Goal: Task Accomplishment & Management: Manage account settings

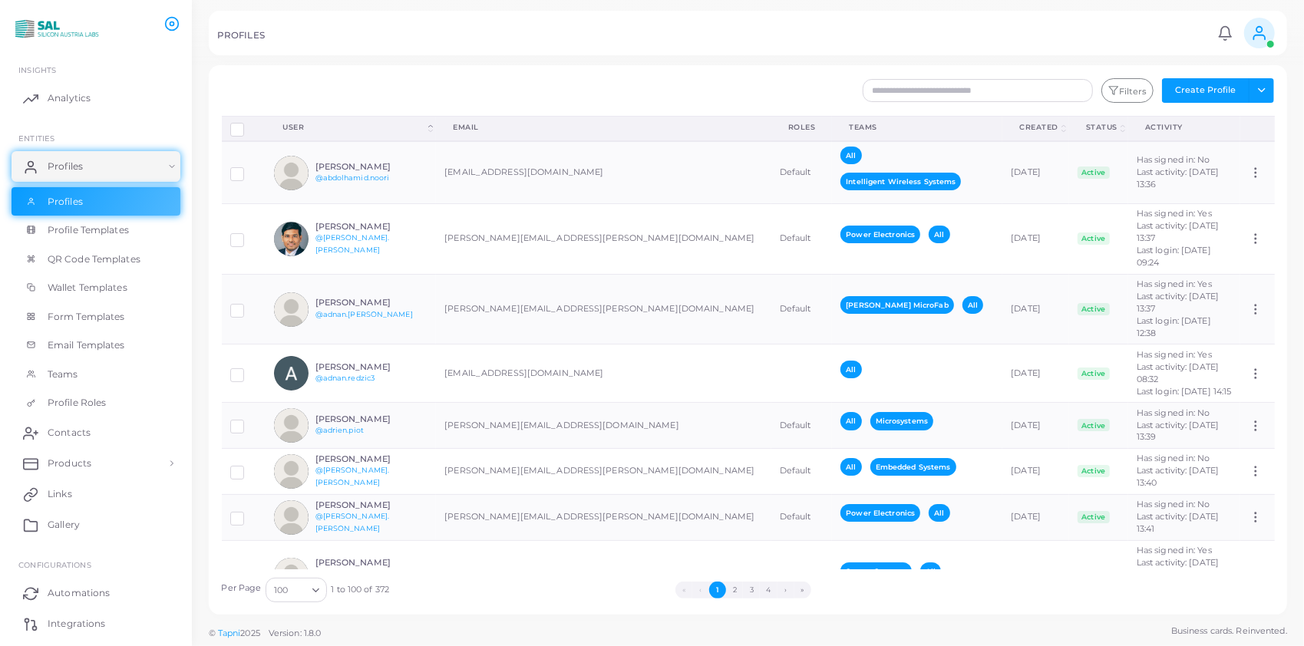
scroll to position [4470, 0]
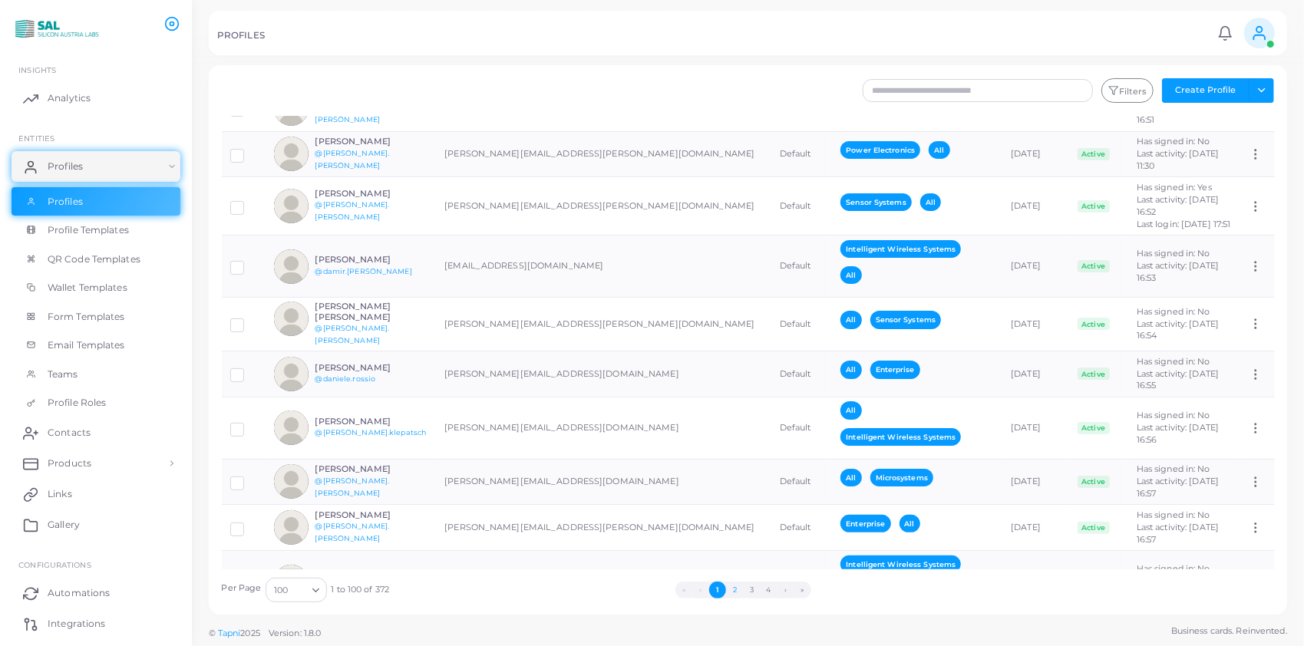
click at [729, 584] on button "2" at bounding box center [734, 590] width 17 height 17
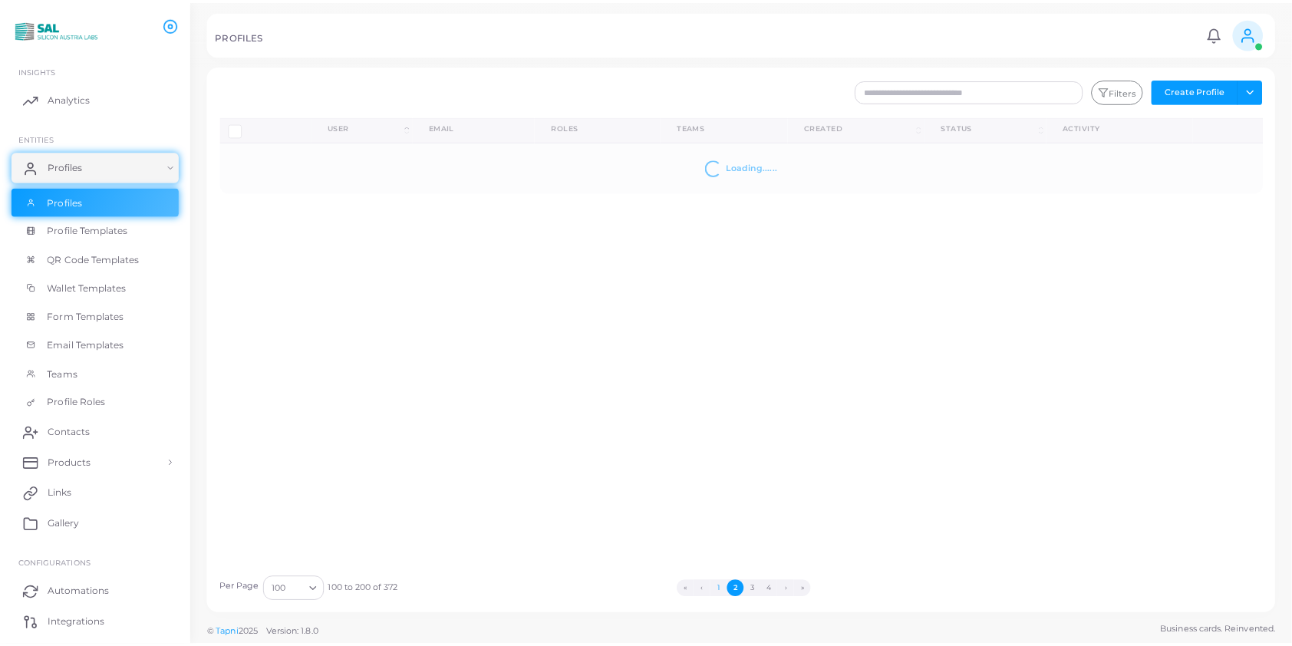
scroll to position [0, 0]
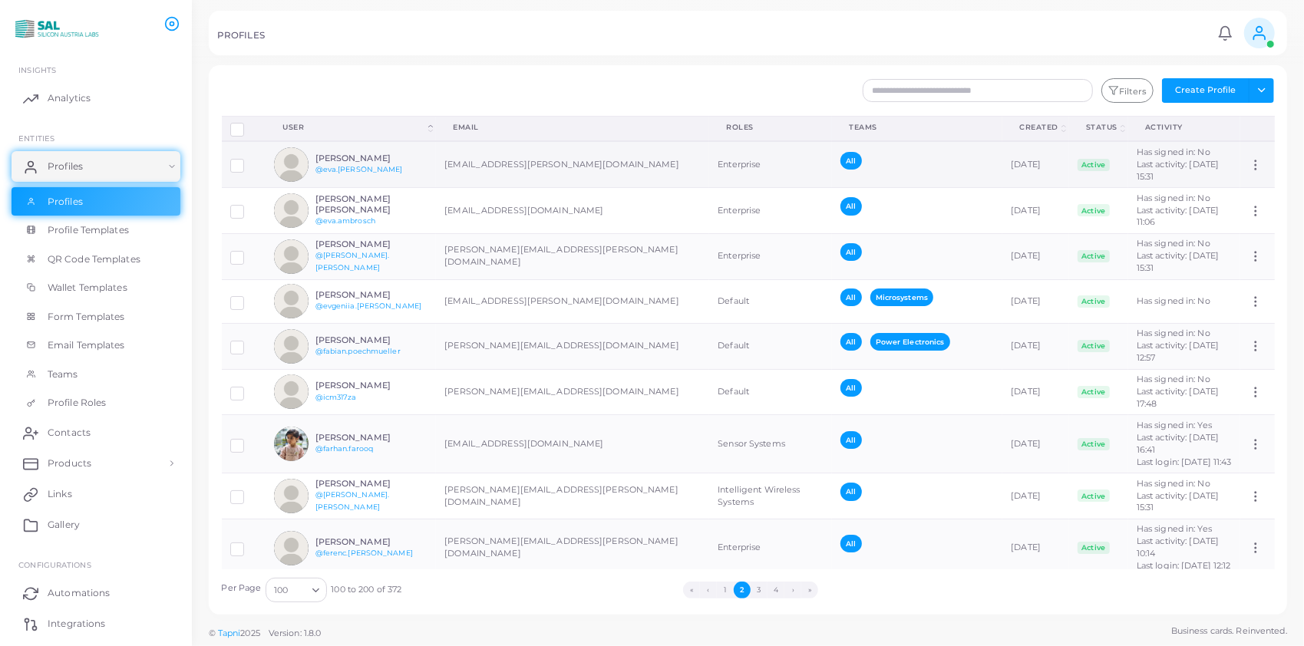
click at [367, 153] on h6 "[PERSON_NAME]" at bounding box center [371, 158] width 113 height 10
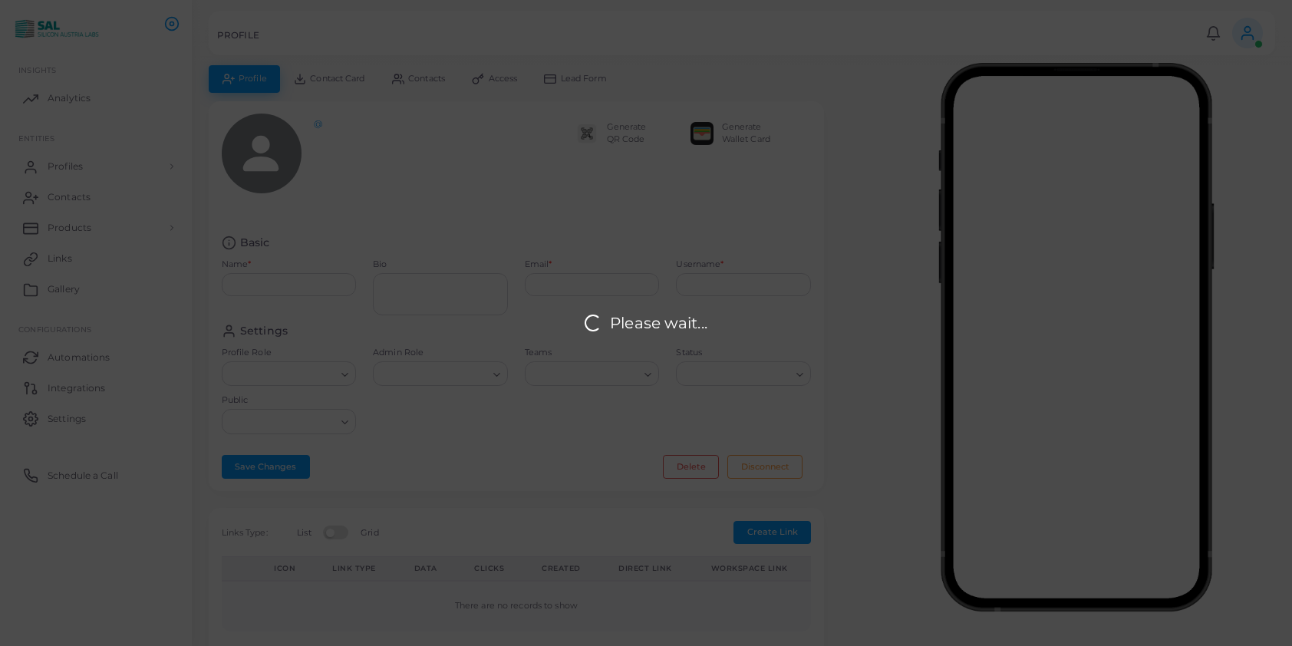
type input "**********"
type textarea "**********"
type input "**********"
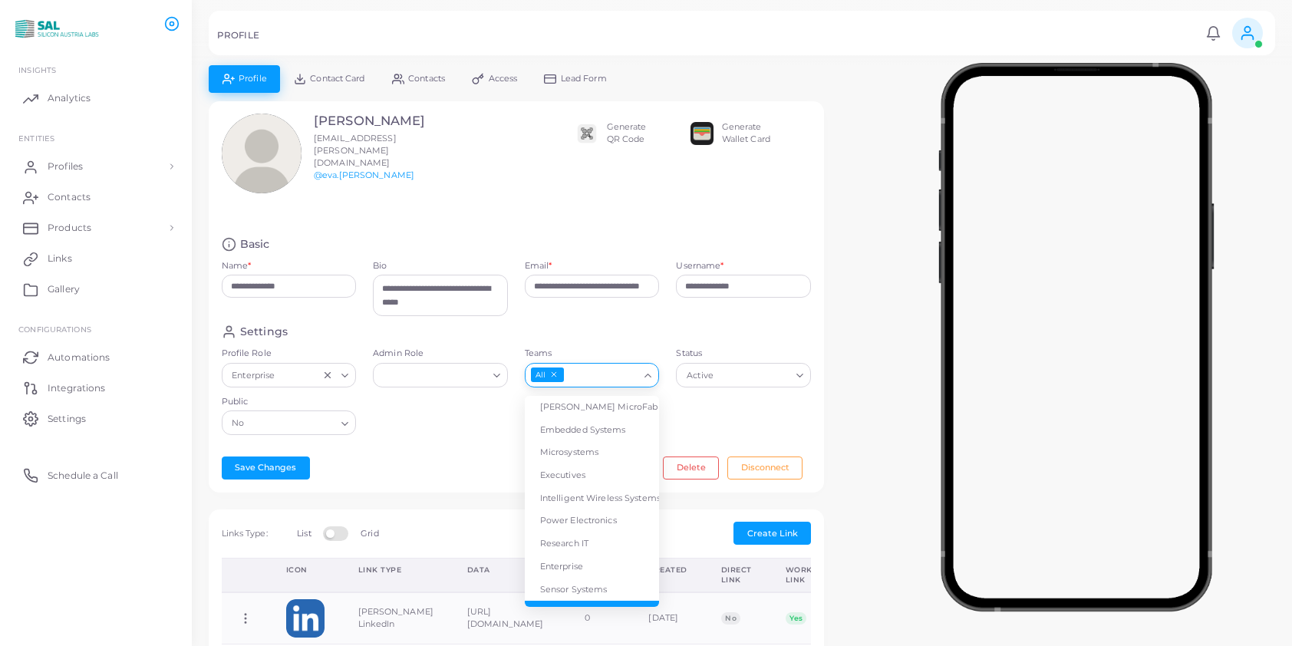
click at [612, 381] on input "Teams" at bounding box center [602, 375] width 73 height 17
click at [578, 565] on li "Enterprise" at bounding box center [592, 567] width 135 height 23
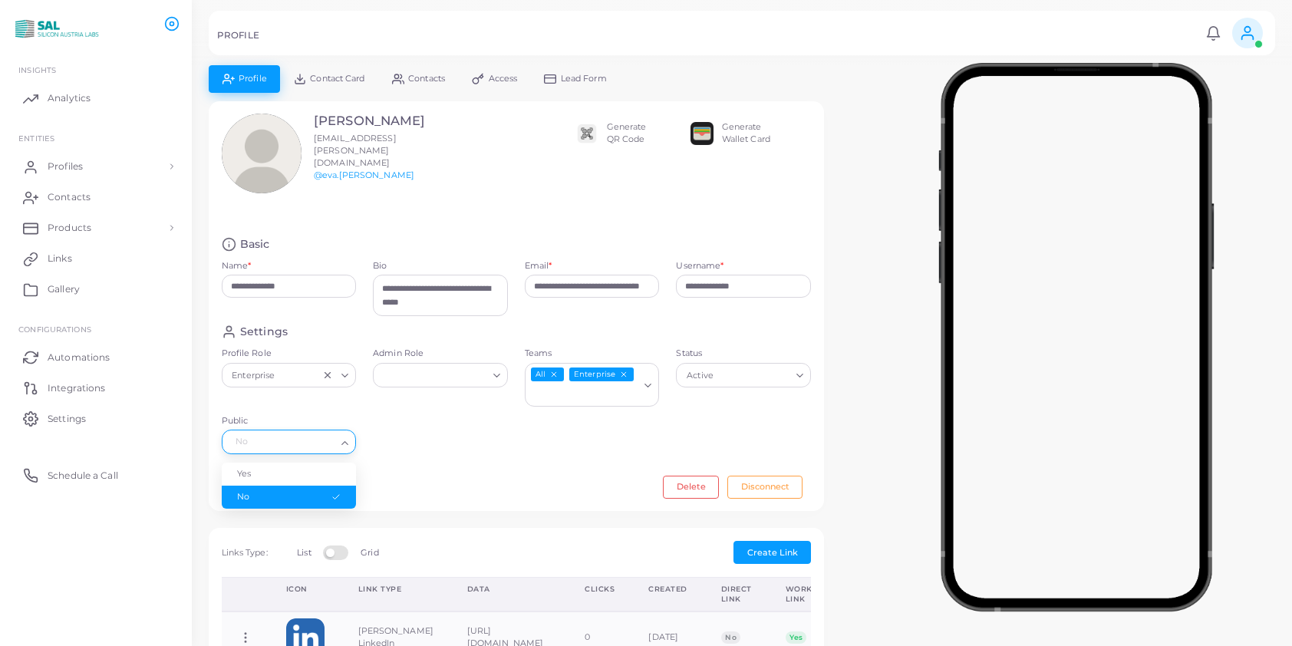
click at [344, 442] on icon "Search for option" at bounding box center [345, 443] width 12 height 12
click at [313, 463] on li "Yes" at bounding box center [289, 474] width 135 height 23
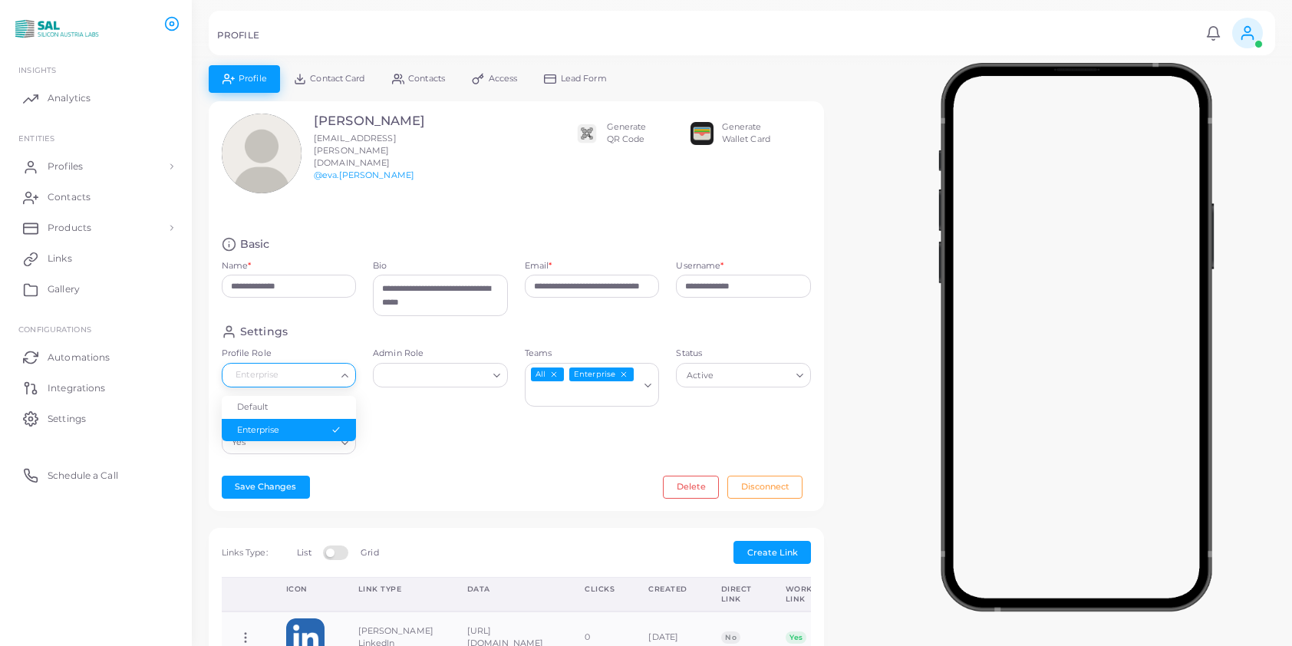
click at [340, 375] on icon "Search for option" at bounding box center [345, 376] width 12 height 12
click at [328, 399] on li "Default" at bounding box center [289, 407] width 135 height 23
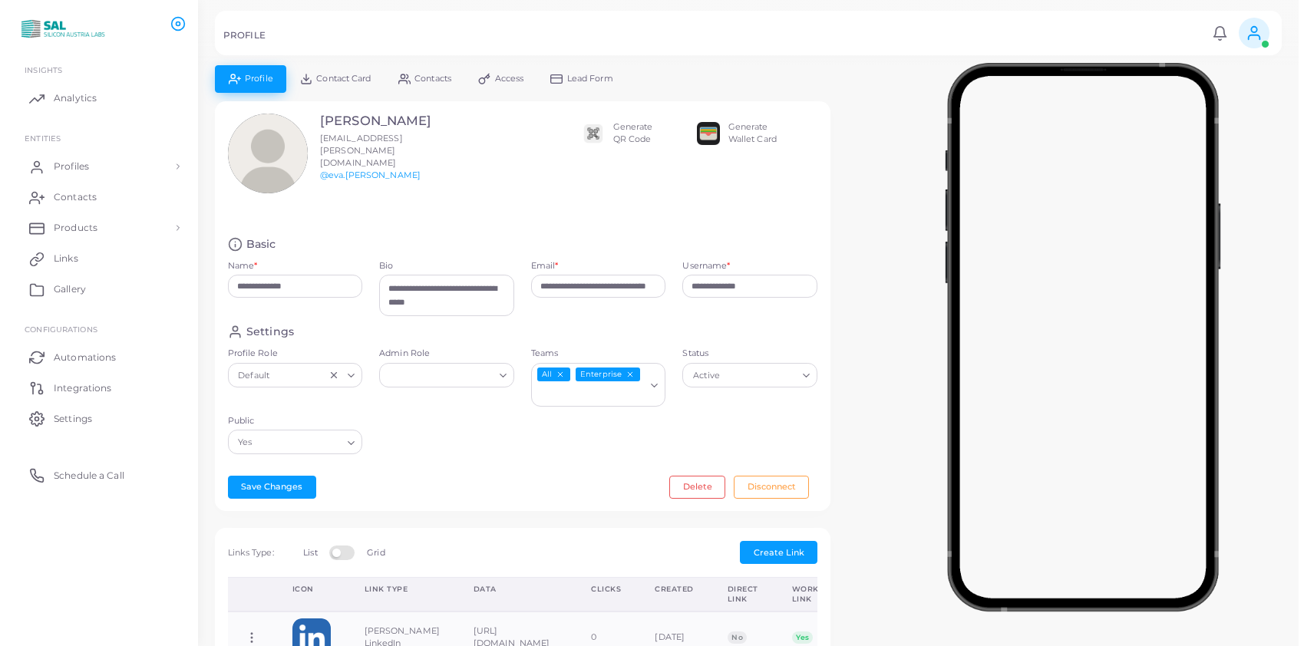
scroll to position [444, 0]
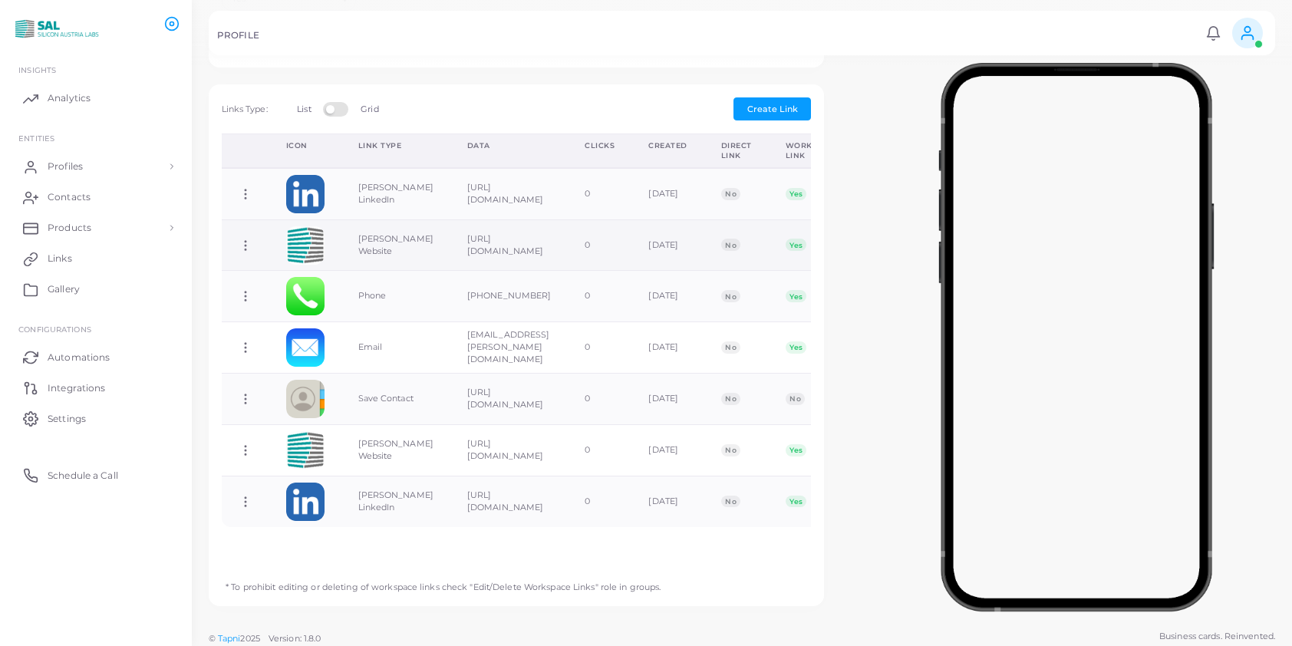
click at [244, 239] on icon at bounding box center [246, 246] width 14 height 14
click at [299, 300] on span "Delete Link" at bounding box center [300, 298] width 49 height 12
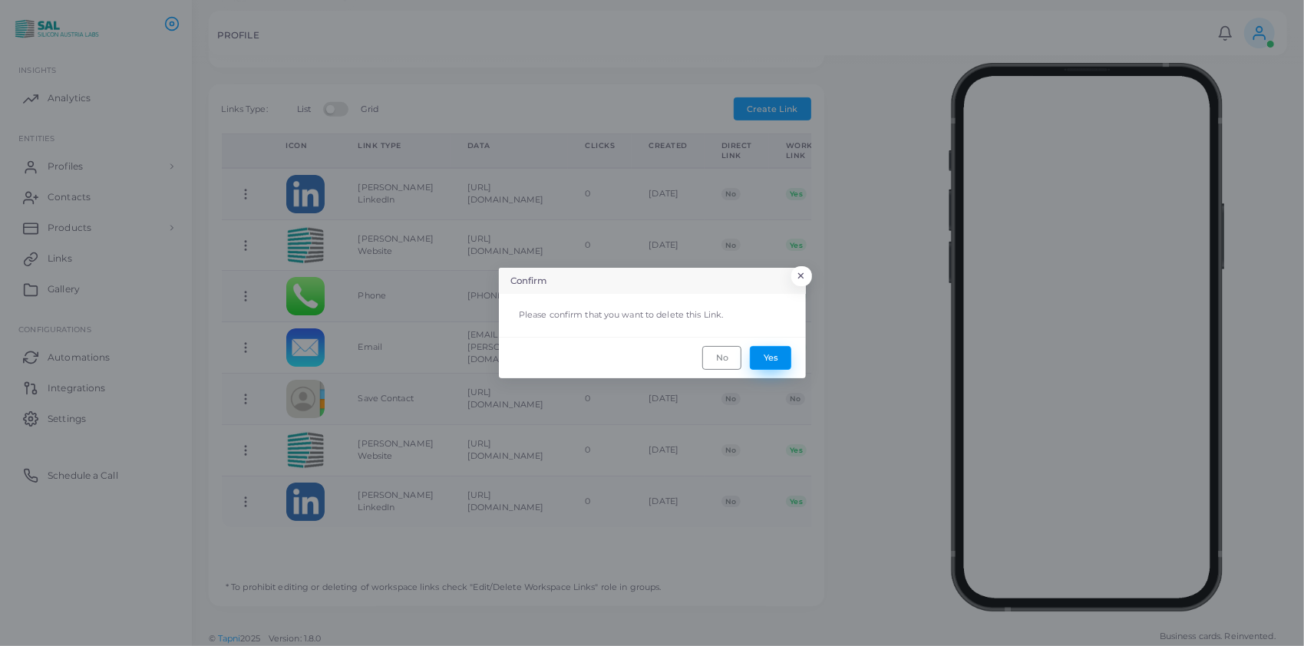
click at [770, 358] on button "Yes" at bounding box center [770, 357] width 41 height 23
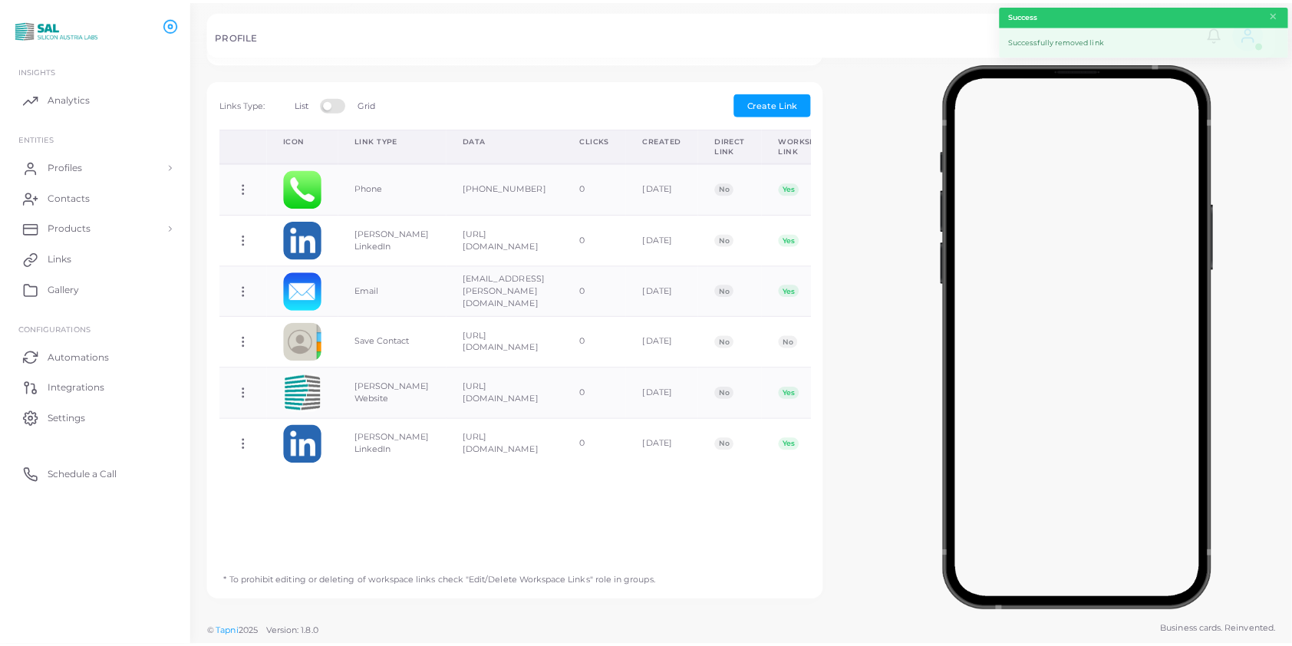
scroll to position [424, 0]
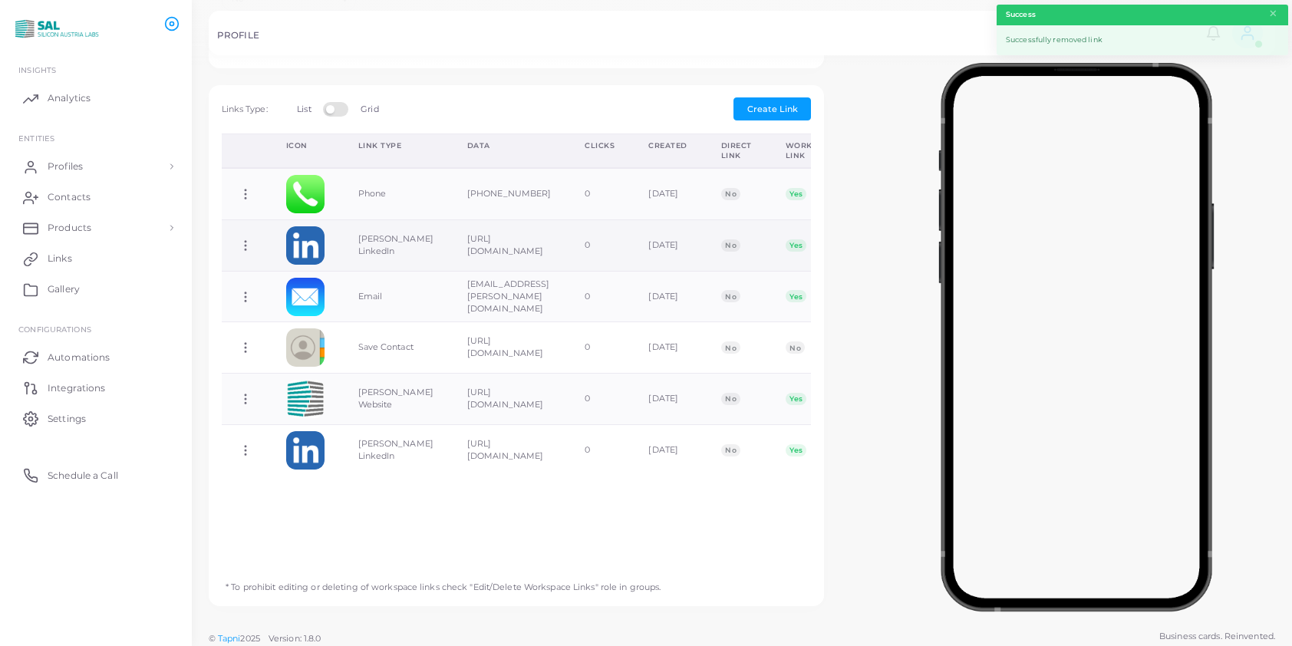
click at [242, 239] on icon at bounding box center [246, 246] width 14 height 14
click at [285, 290] on span "Delete Link" at bounding box center [298, 295] width 49 height 12
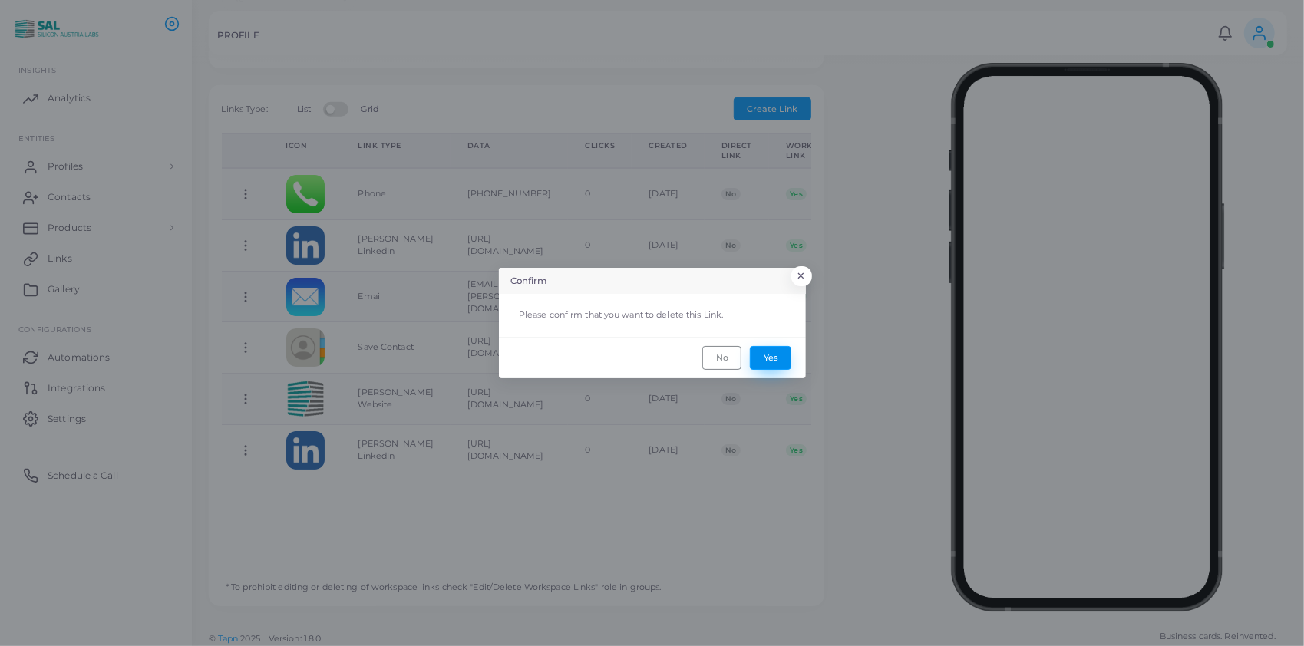
click at [775, 355] on button "Yes" at bounding box center [770, 357] width 41 height 23
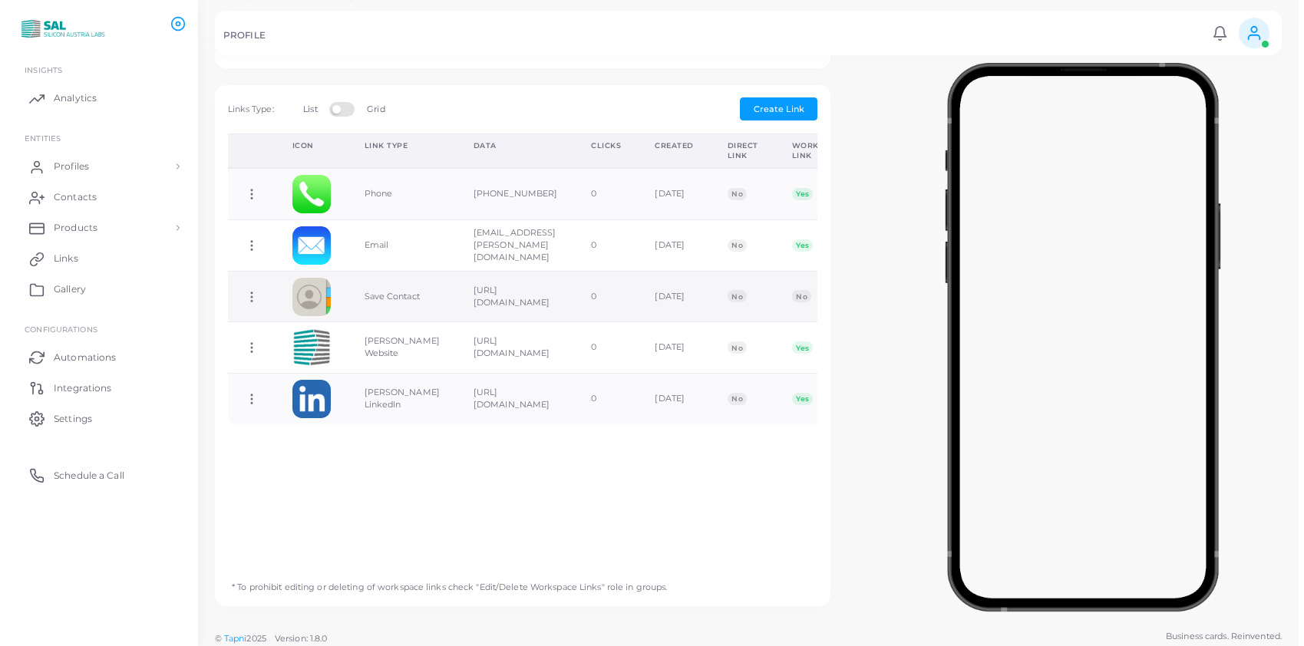
scroll to position [0, 0]
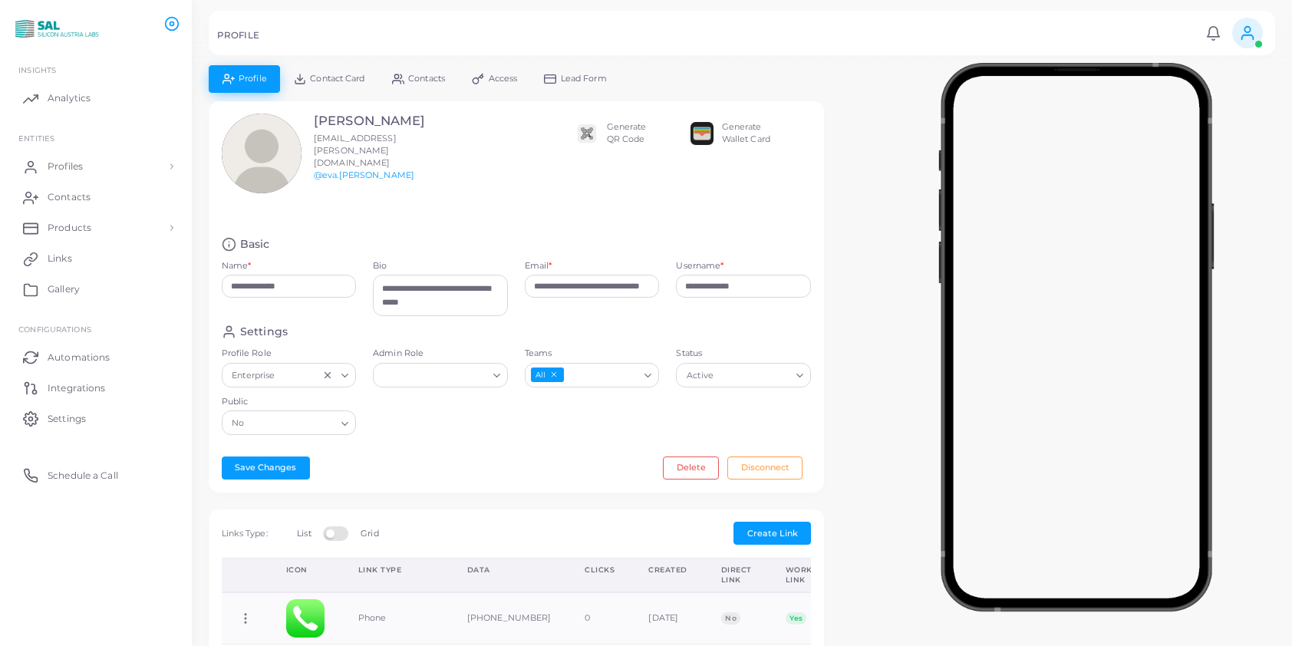
click at [282, 415] on input "Public" at bounding box center [291, 423] width 87 height 17
click at [266, 444] on li "Yes" at bounding box center [289, 455] width 135 height 23
click at [262, 462] on button "Save Changes" at bounding box center [266, 468] width 88 height 23
click at [323, 70] on link "Contact Card" at bounding box center [329, 78] width 98 height 27
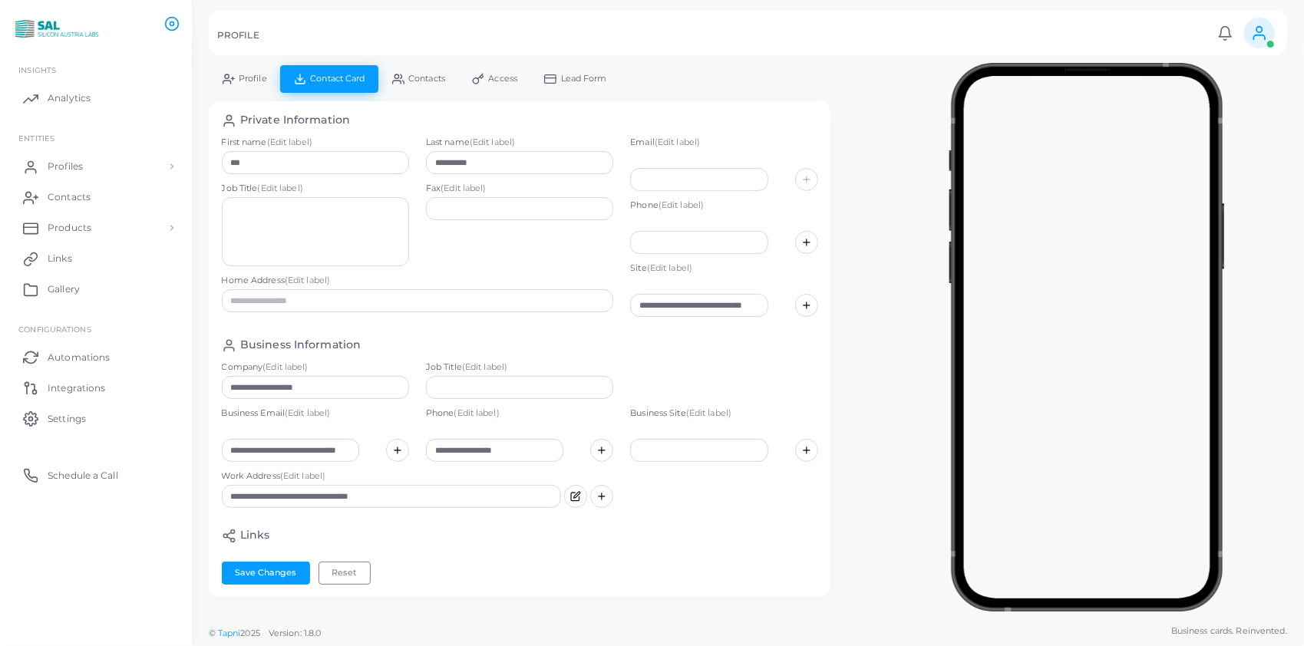
scroll to position [135, 0]
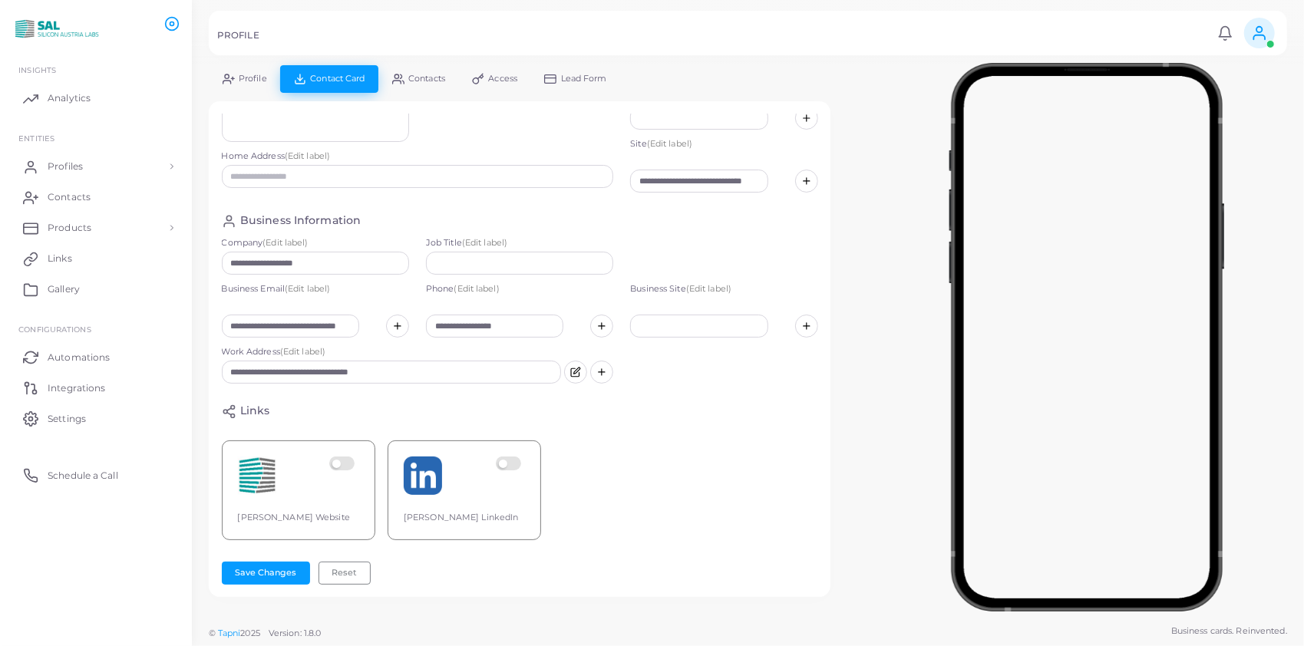
click at [348, 457] on label at bounding box center [344, 476] width 30 height 38
click at [511, 457] on label at bounding box center [511, 476] width 30 height 38
click at [259, 569] on button "Save Changes" at bounding box center [266, 573] width 88 height 23
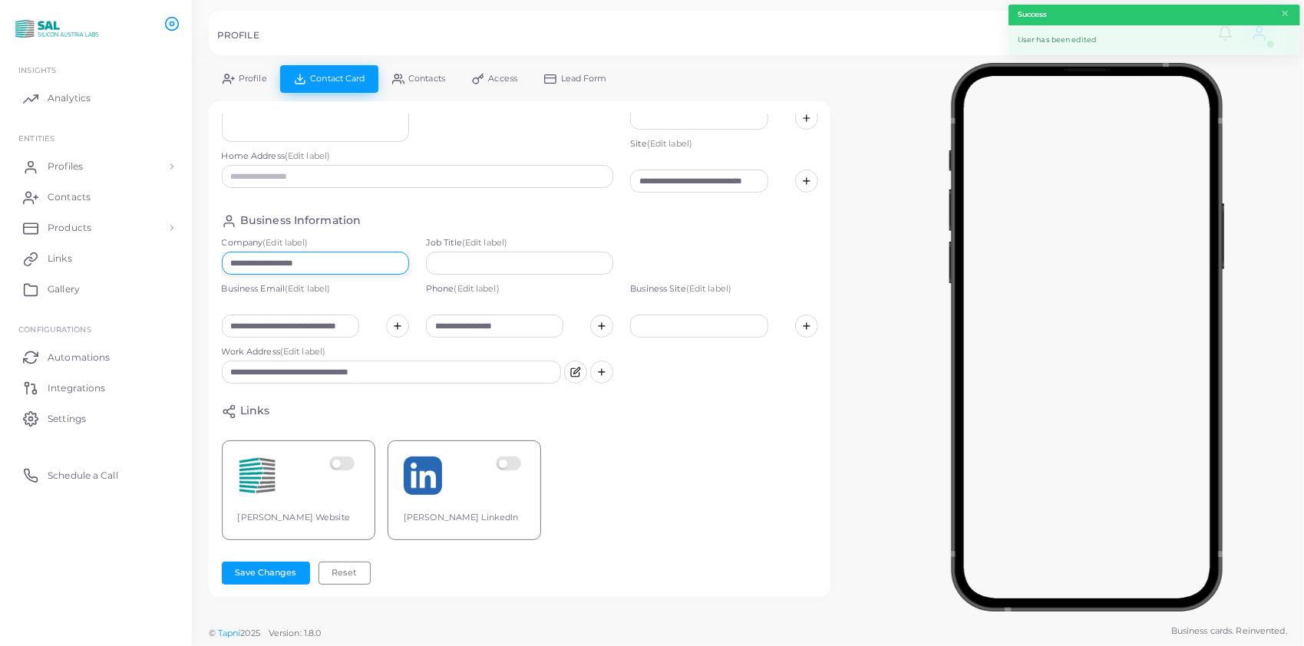
click at [328, 252] on input "**********" at bounding box center [315, 263] width 187 height 23
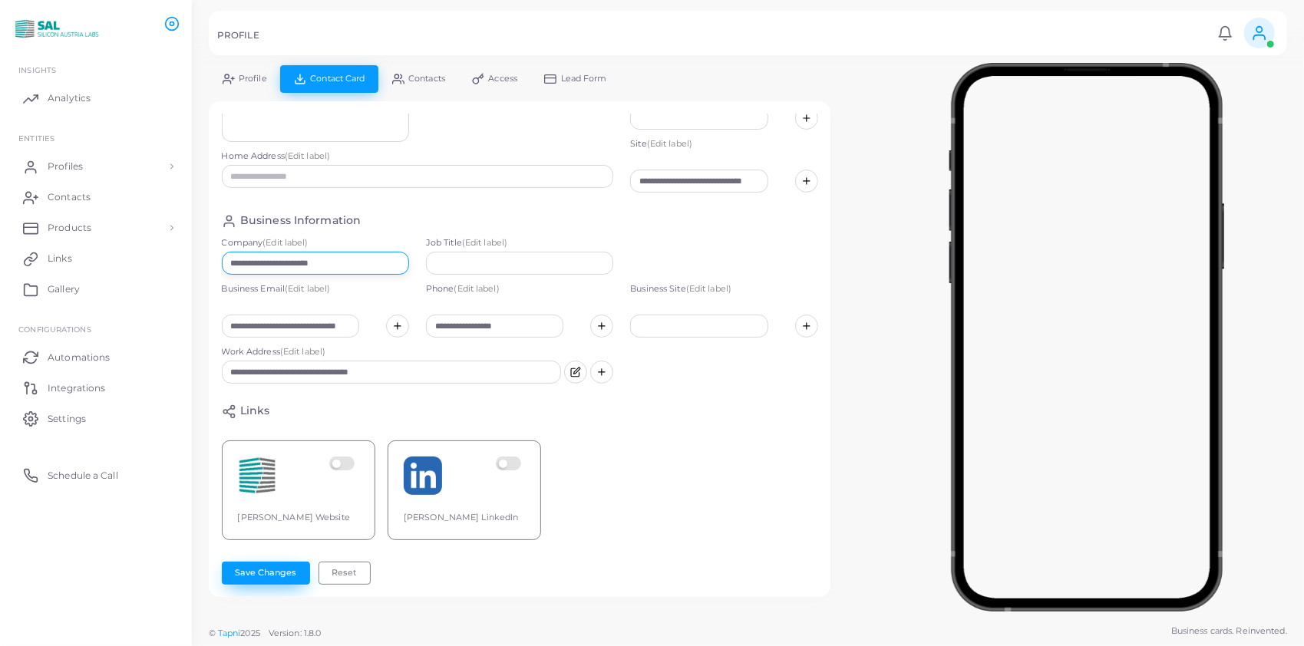
type input "**********"
click at [277, 577] on button "Save Changes" at bounding box center [266, 573] width 88 height 23
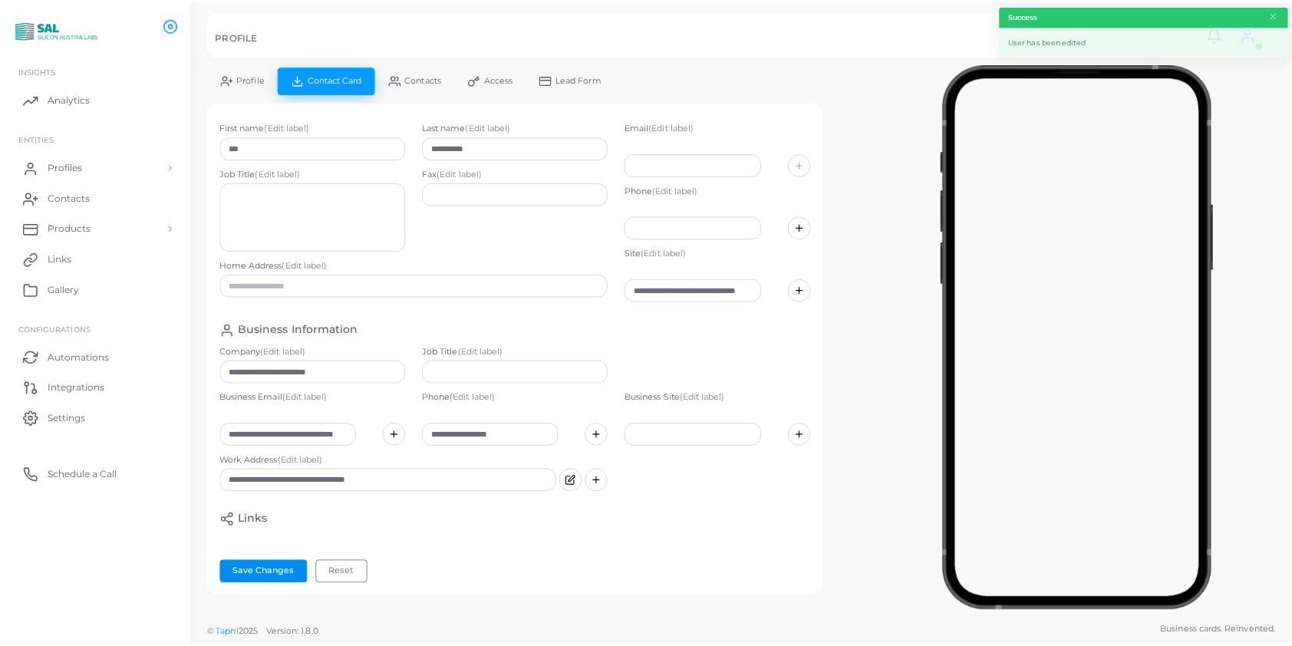
scroll to position [0, 0]
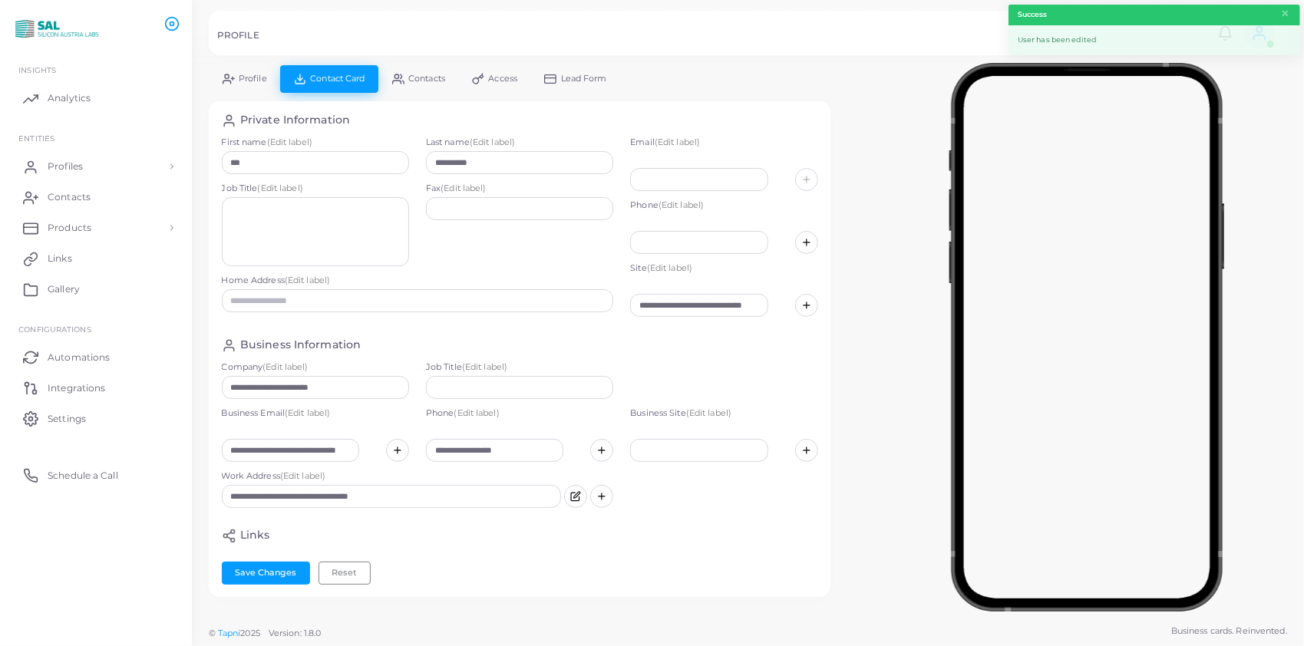
click at [254, 78] on span "Profile" at bounding box center [253, 78] width 28 height 8
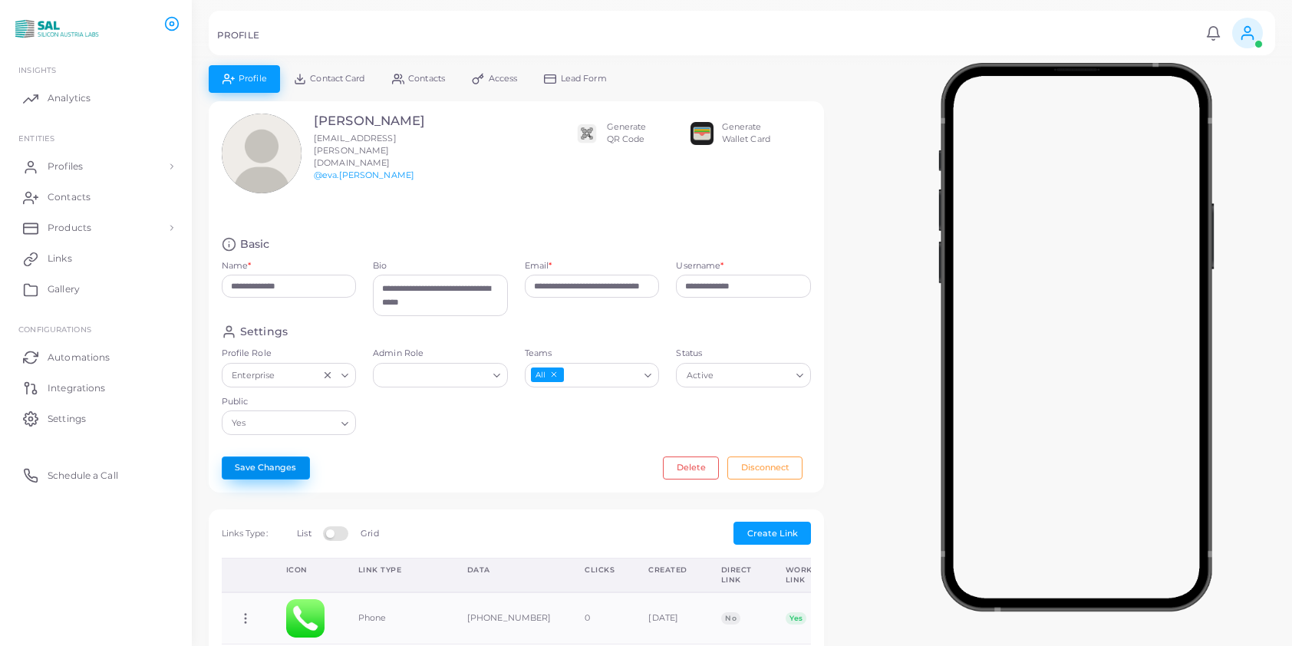
click at [274, 465] on button "Save Changes" at bounding box center [266, 468] width 88 height 23
click at [76, 164] on span "Profiles" at bounding box center [68, 167] width 35 height 14
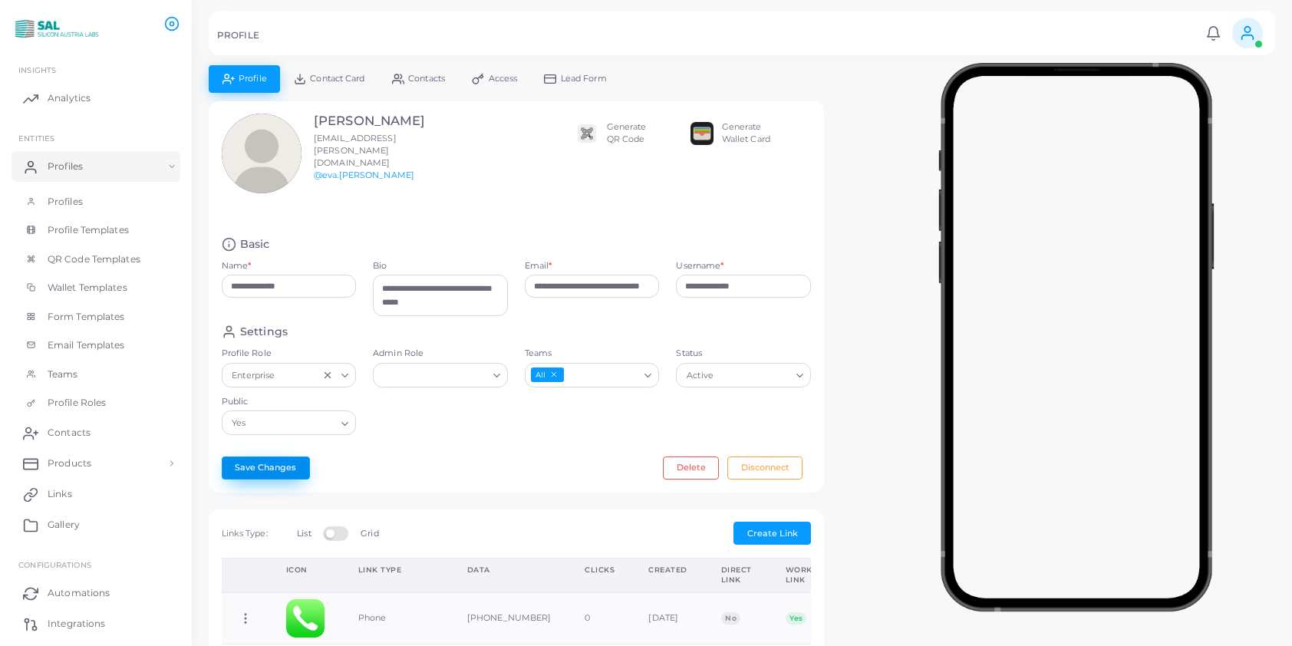
click at [269, 460] on button "Save Changes" at bounding box center [266, 468] width 88 height 23
click at [55, 197] on span "Profiles" at bounding box center [68, 202] width 35 height 14
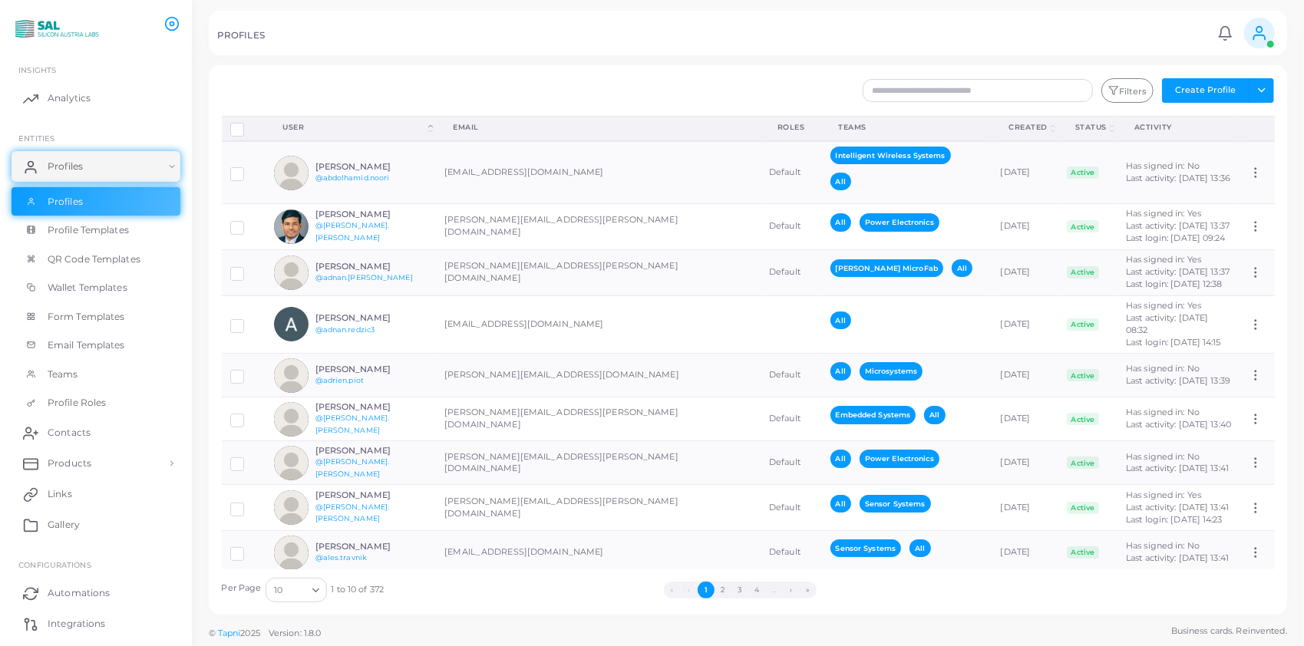
click at [299, 590] on input "Search for option" at bounding box center [295, 590] width 22 height 17
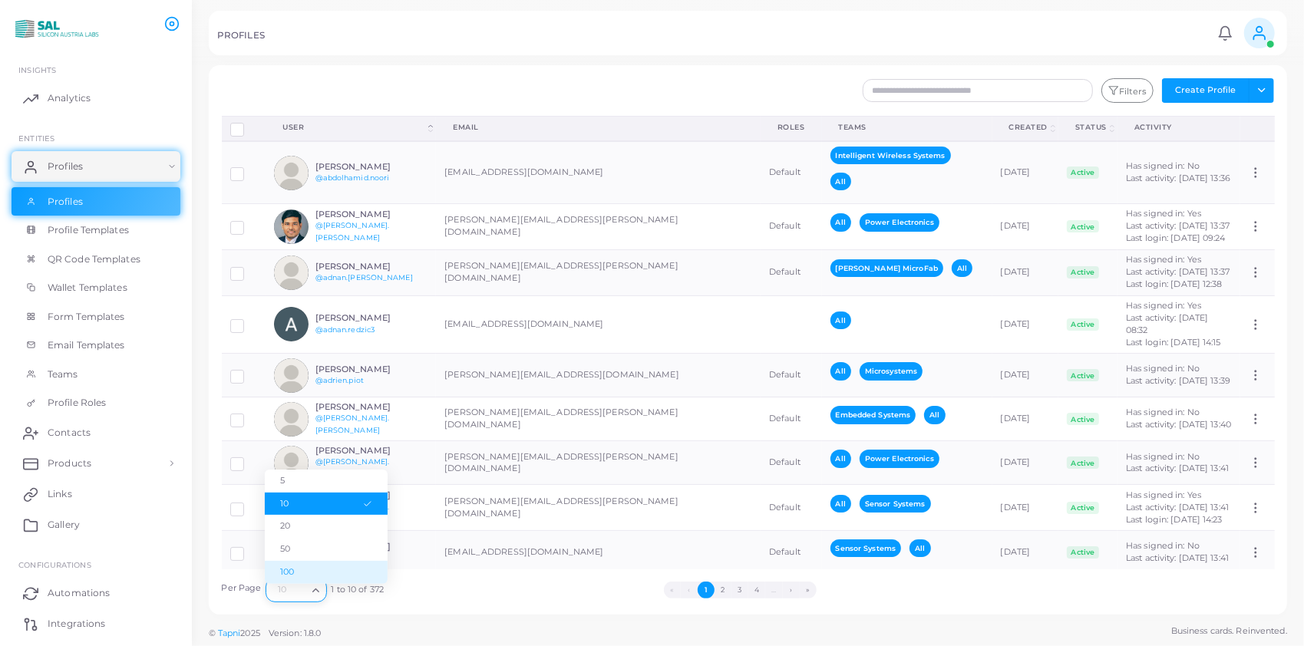
click at [299, 571] on li "100" at bounding box center [326, 572] width 123 height 23
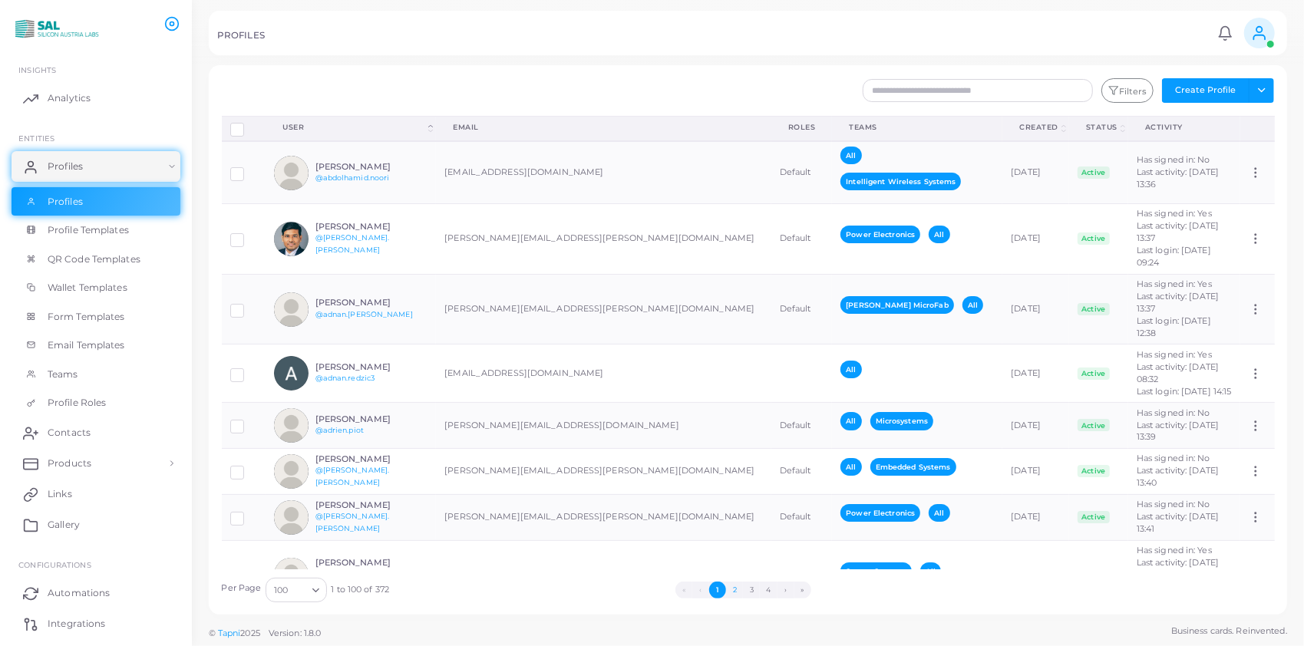
click at [736, 589] on button "2" at bounding box center [734, 590] width 17 height 17
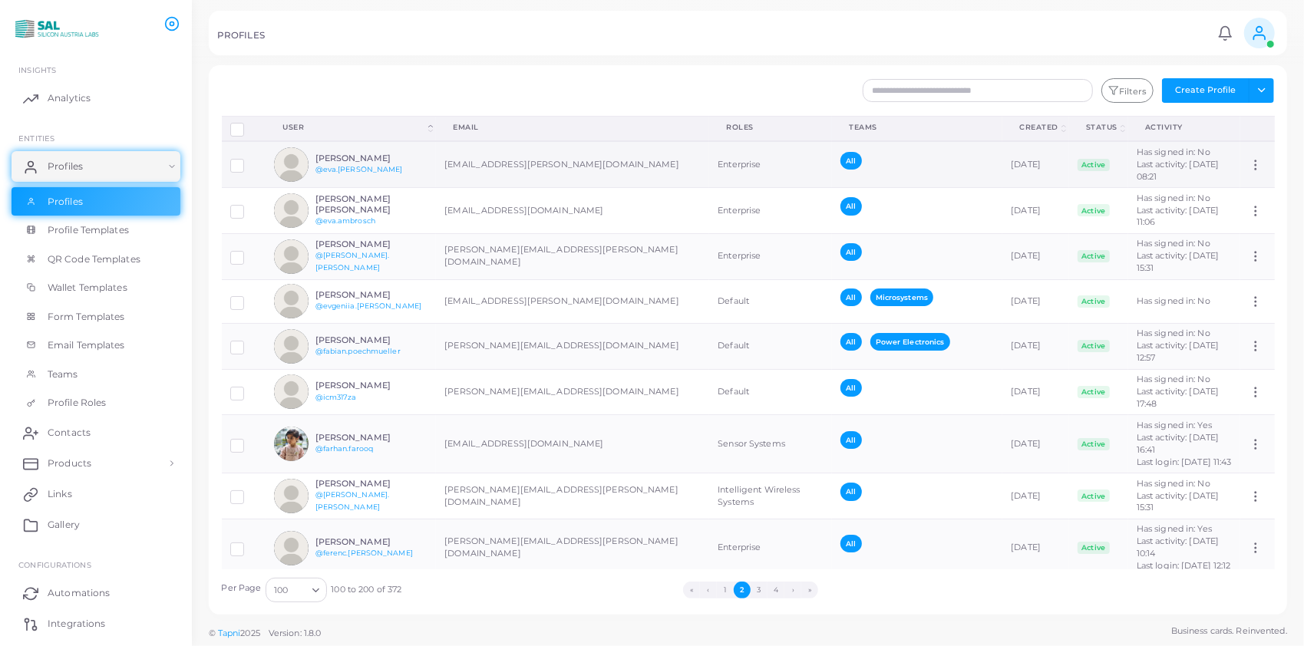
click at [373, 153] on h6 "[PERSON_NAME]" at bounding box center [371, 158] width 113 height 10
drag, startPoint x: 373, startPoint y: 153, endPoint x: 361, endPoint y: 156, distance: 12.5
click at [361, 156] on h6 "[PERSON_NAME]" at bounding box center [371, 158] width 113 height 10
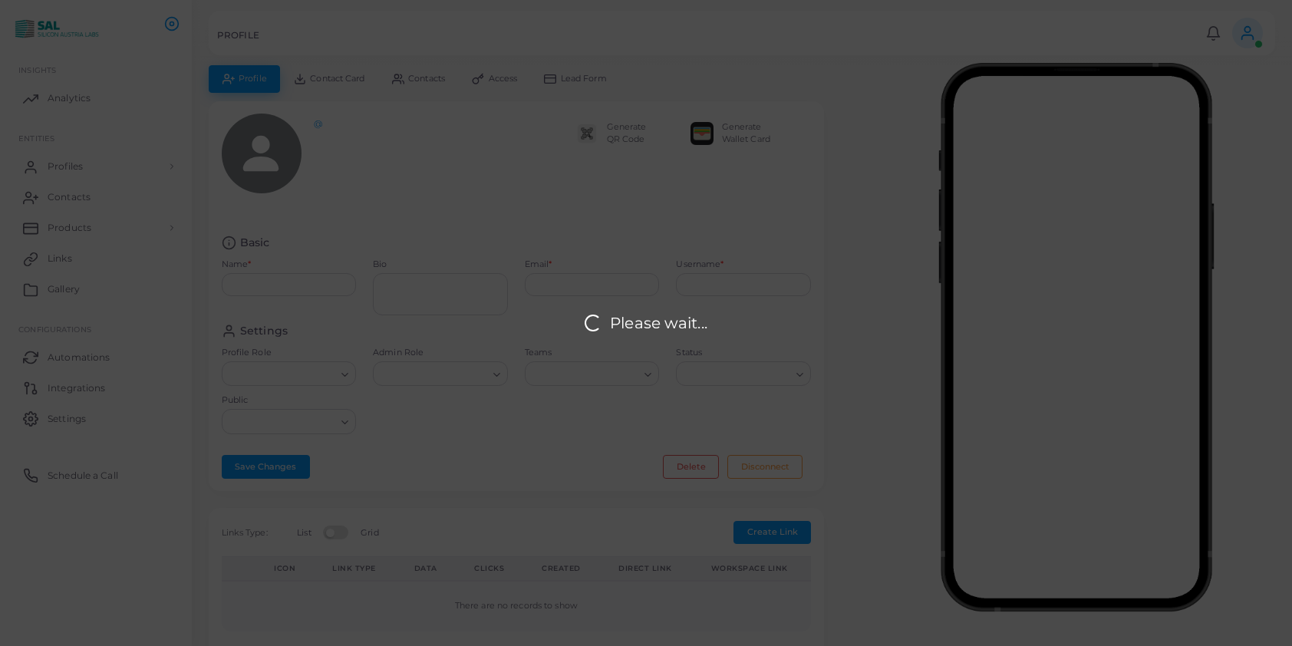
type input "**********"
type textarea "**********"
type input "**********"
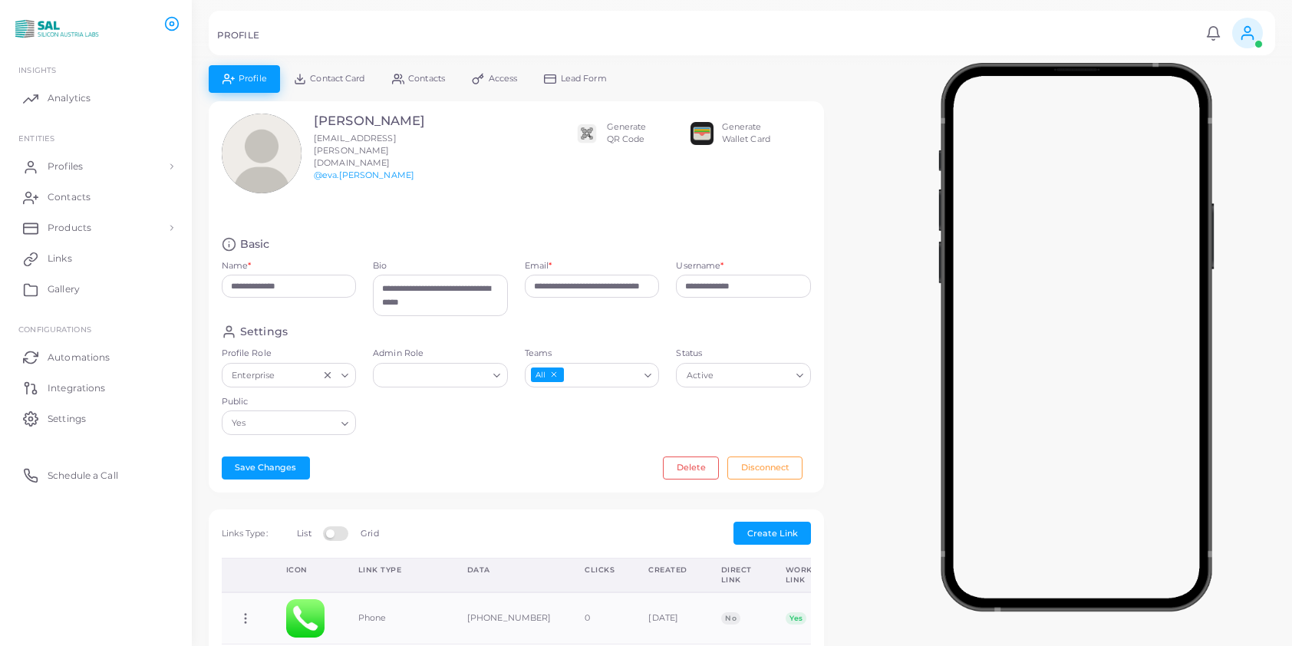
click at [611, 374] on input "Teams" at bounding box center [602, 375] width 73 height 17
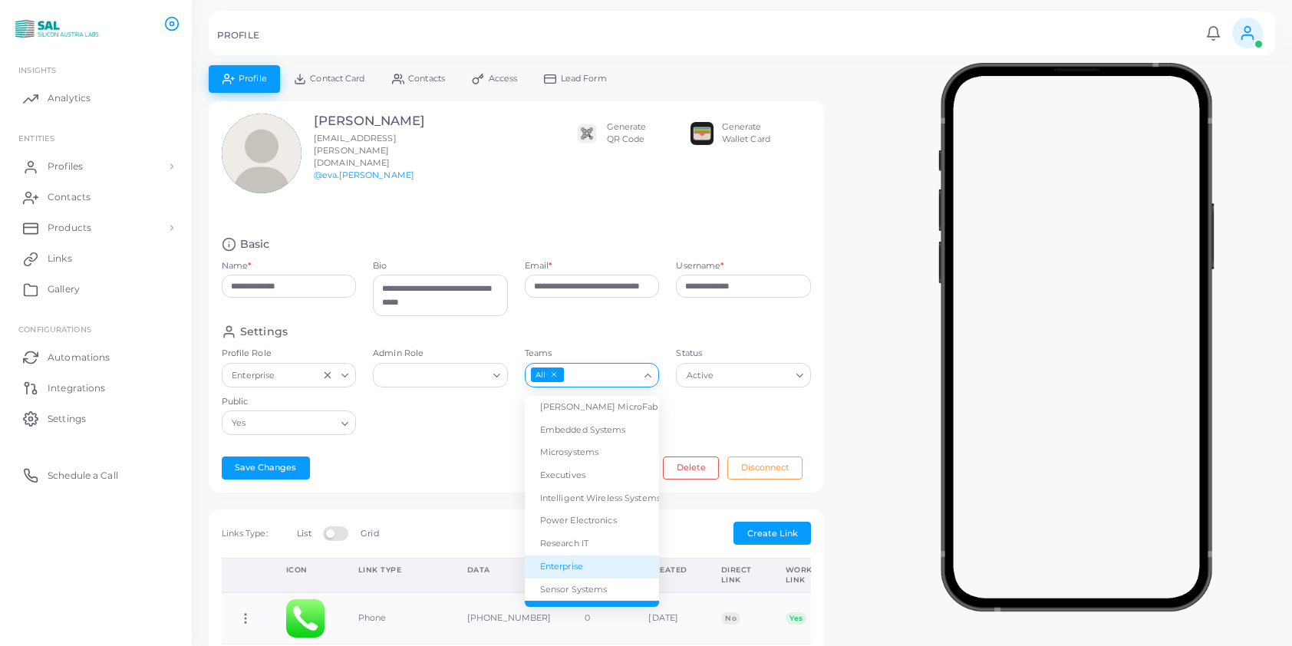
drag, startPoint x: 579, startPoint y: 561, endPoint x: 562, endPoint y: 546, distance: 21.7
click at [579, 561] on li "Enterprise" at bounding box center [592, 567] width 135 height 23
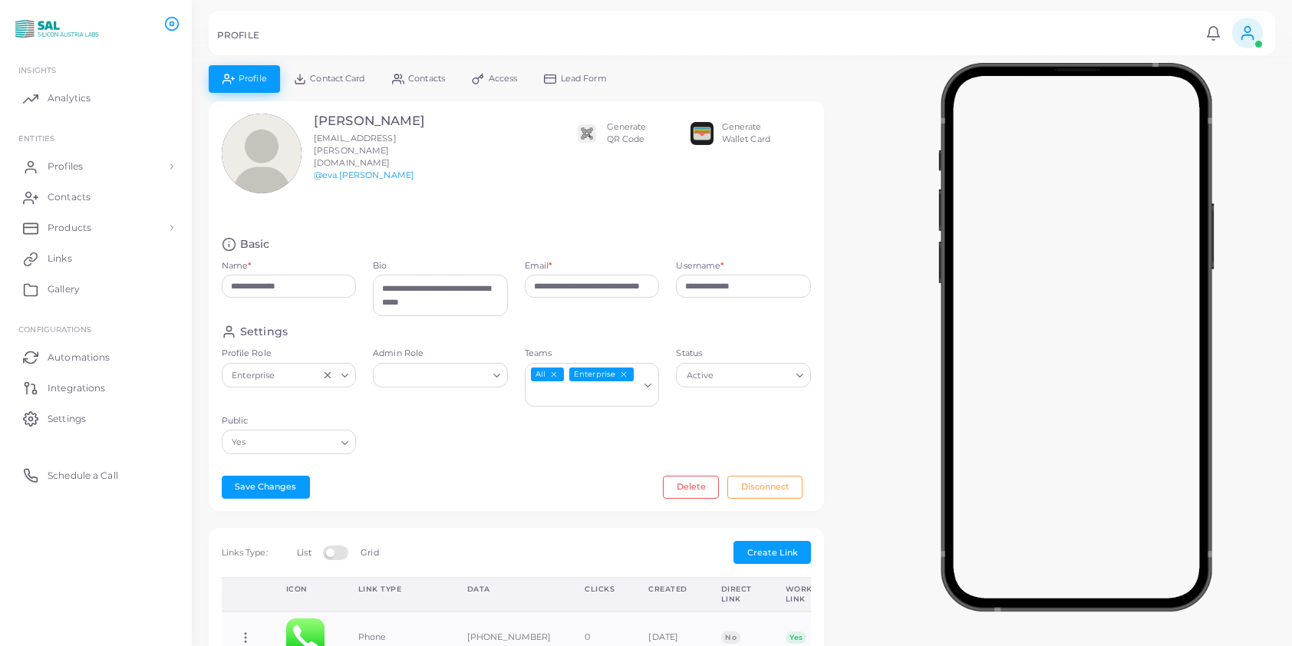
click at [341, 370] on icon "Search for option" at bounding box center [345, 376] width 12 height 12
click at [321, 401] on li "Default" at bounding box center [289, 407] width 135 height 23
click at [275, 484] on button "Save Changes" at bounding box center [266, 487] width 88 height 23
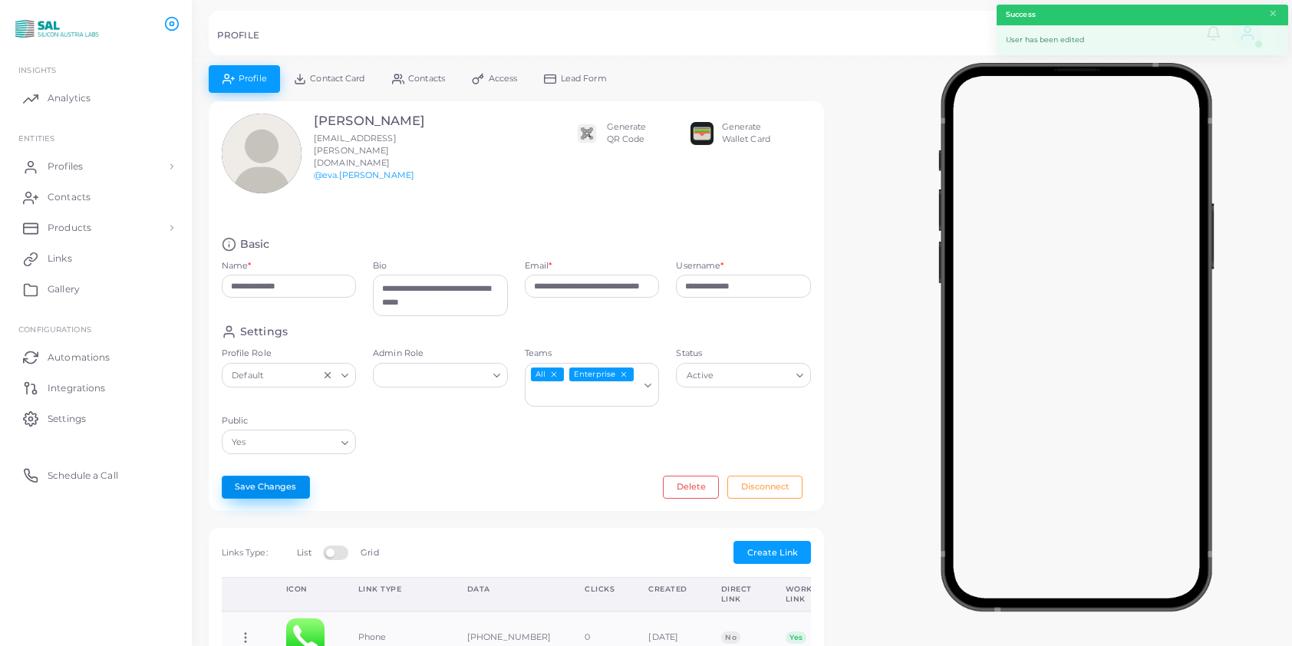
click at [284, 479] on button "Save Changes" at bounding box center [266, 487] width 88 height 23
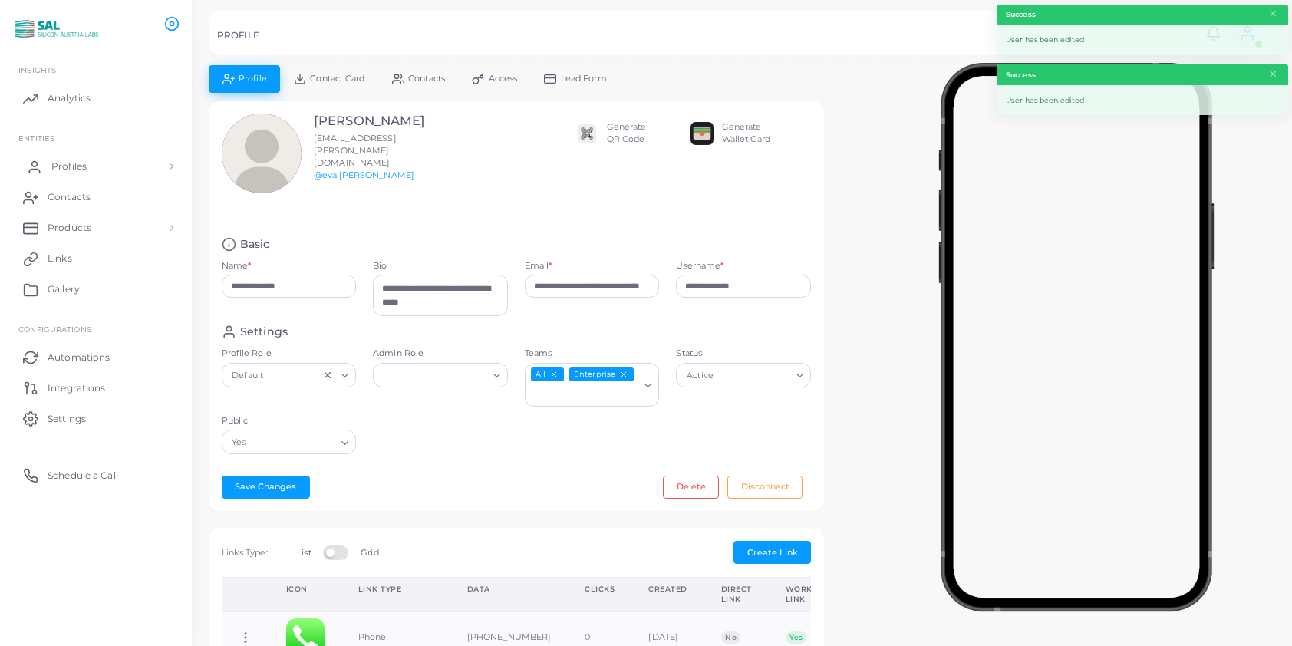
click at [66, 164] on span "Profiles" at bounding box center [68, 167] width 35 height 14
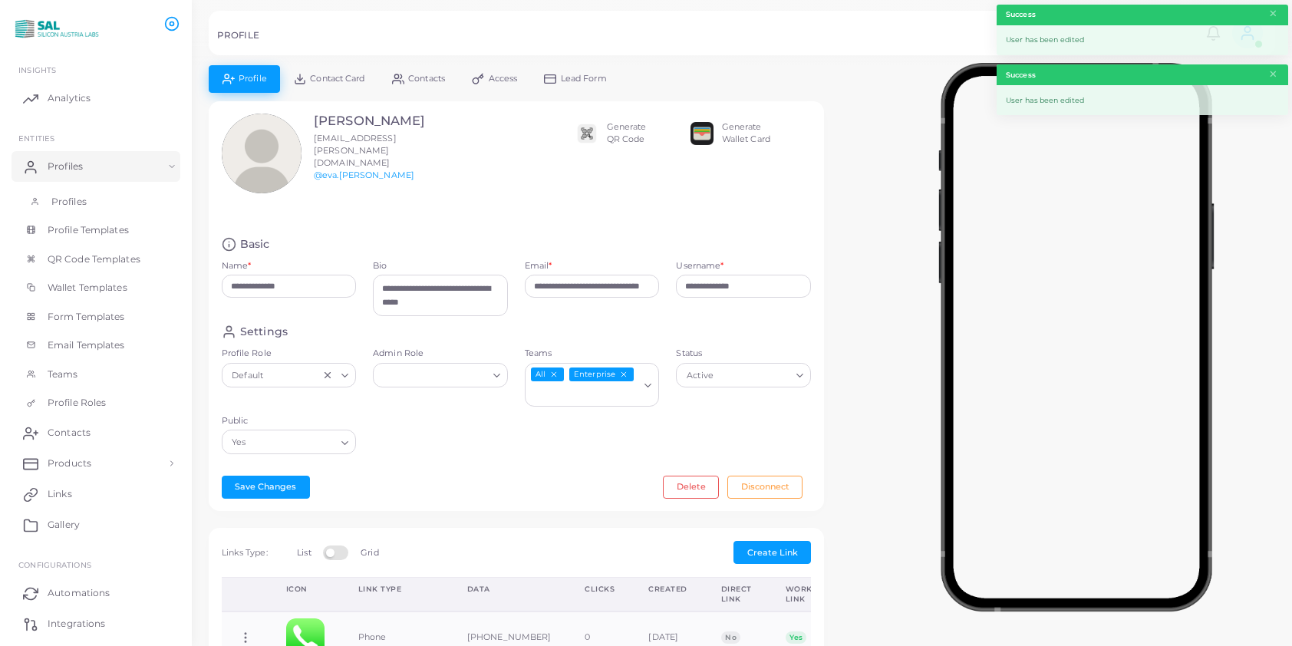
click at [71, 198] on span "Profiles" at bounding box center [68, 202] width 35 height 14
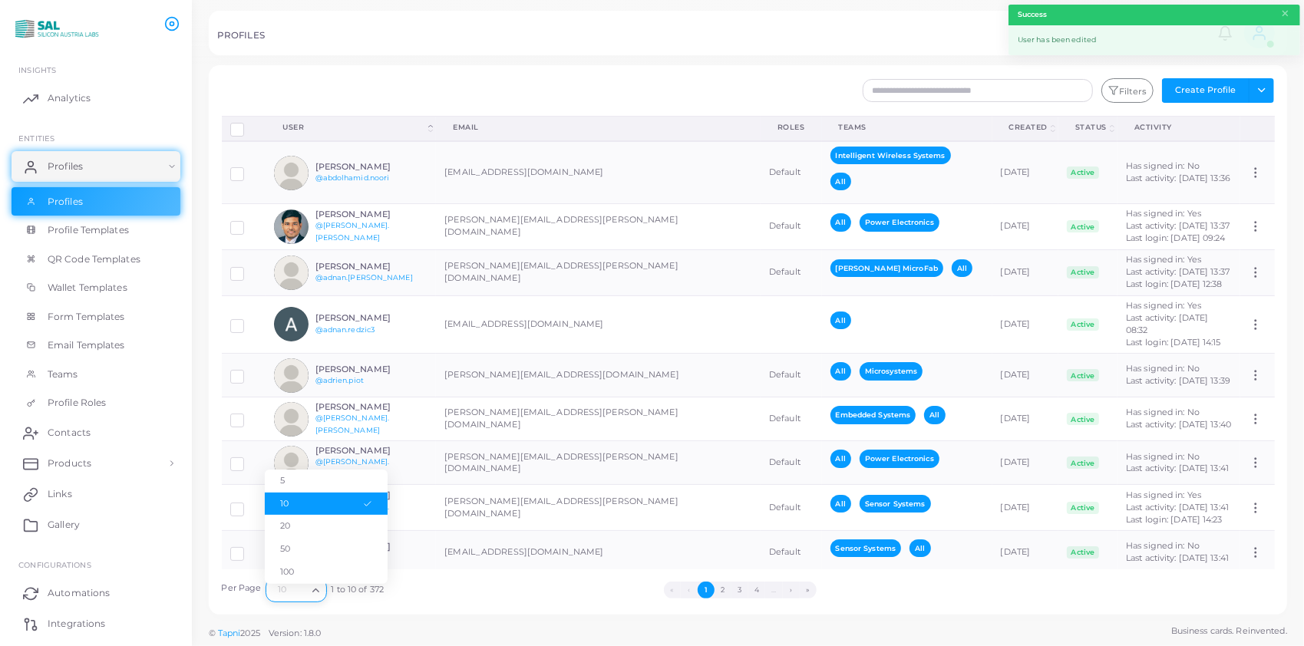
click at [315, 591] on icon "Search for option" at bounding box center [316, 591] width 12 height 12
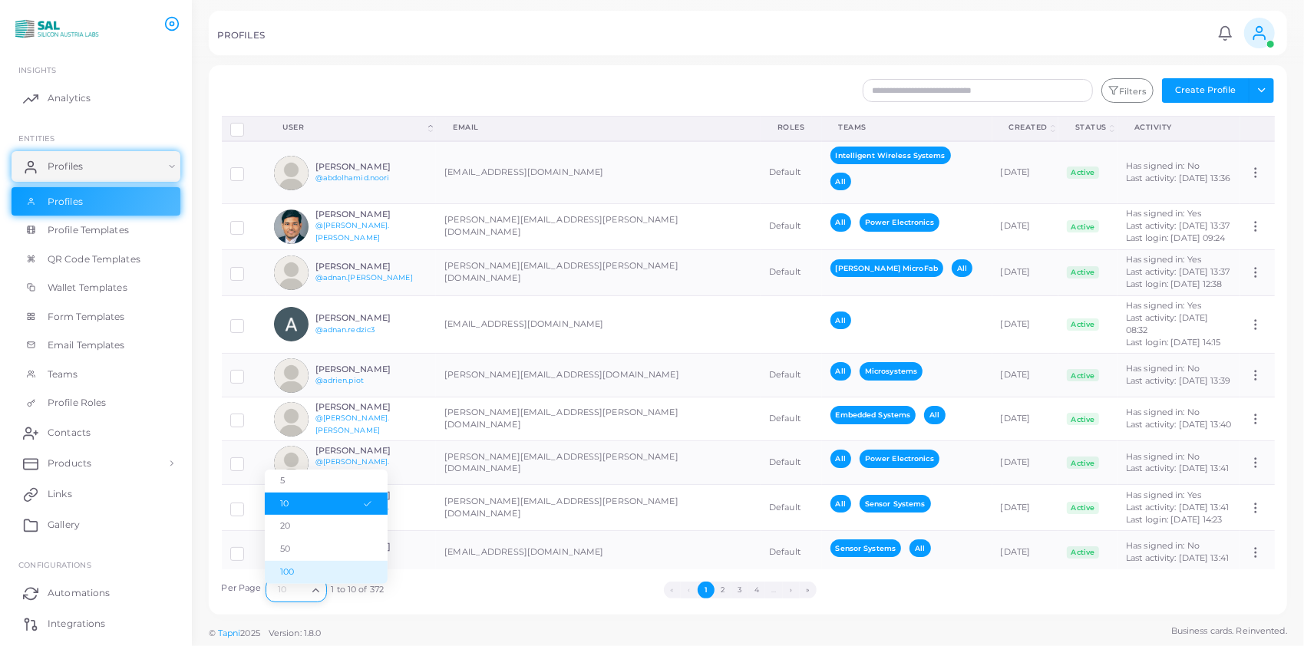
click at [287, 569] on li "100" at bounding box center [326, 572] width 123 height 23
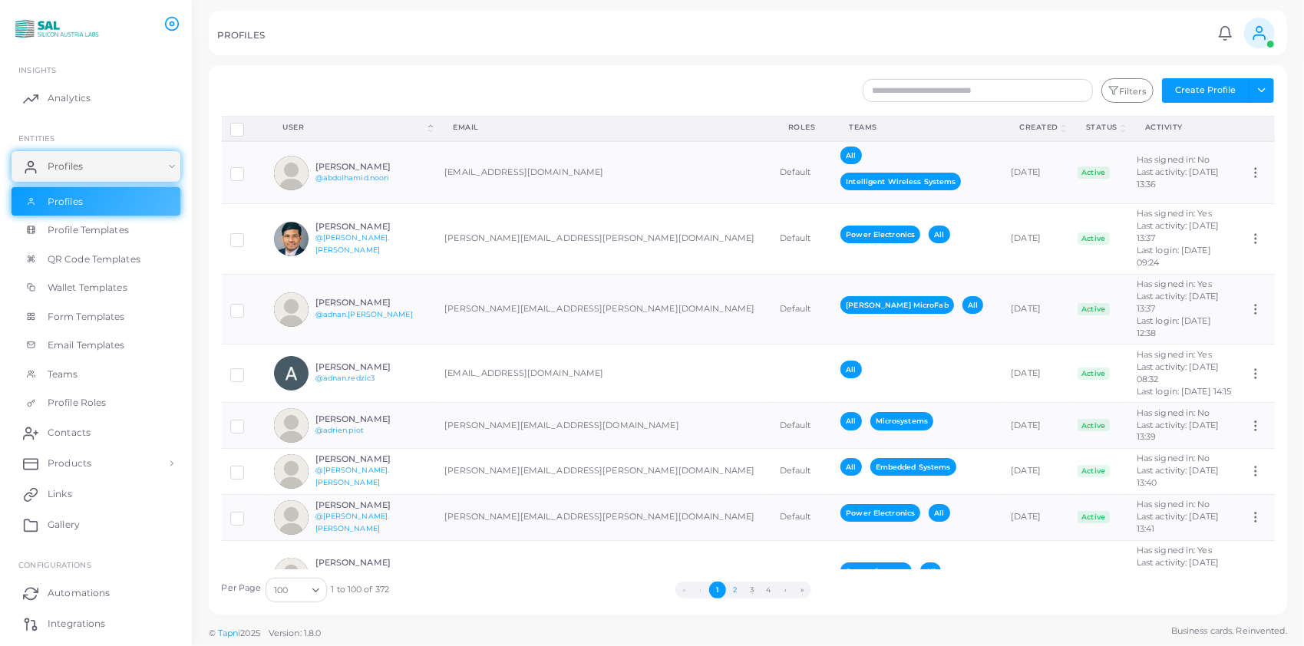
click at [734, 584] on button "2" at bounding box center [734, 590] width 17 height 17
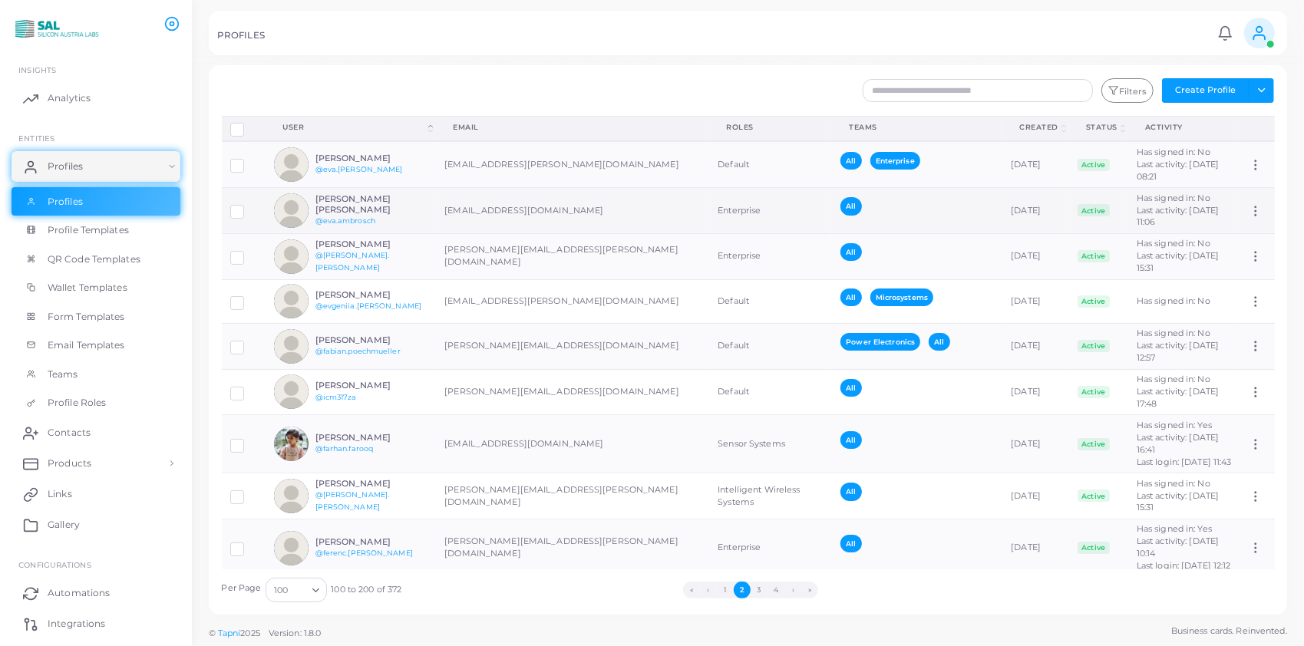
click at [381, 194] on div "[PERSON_NAME] [PERSON_NAME] @[PERSON_NAME].[PERSON_NAME]" at bounding box center [350, 210] width 153 height 35
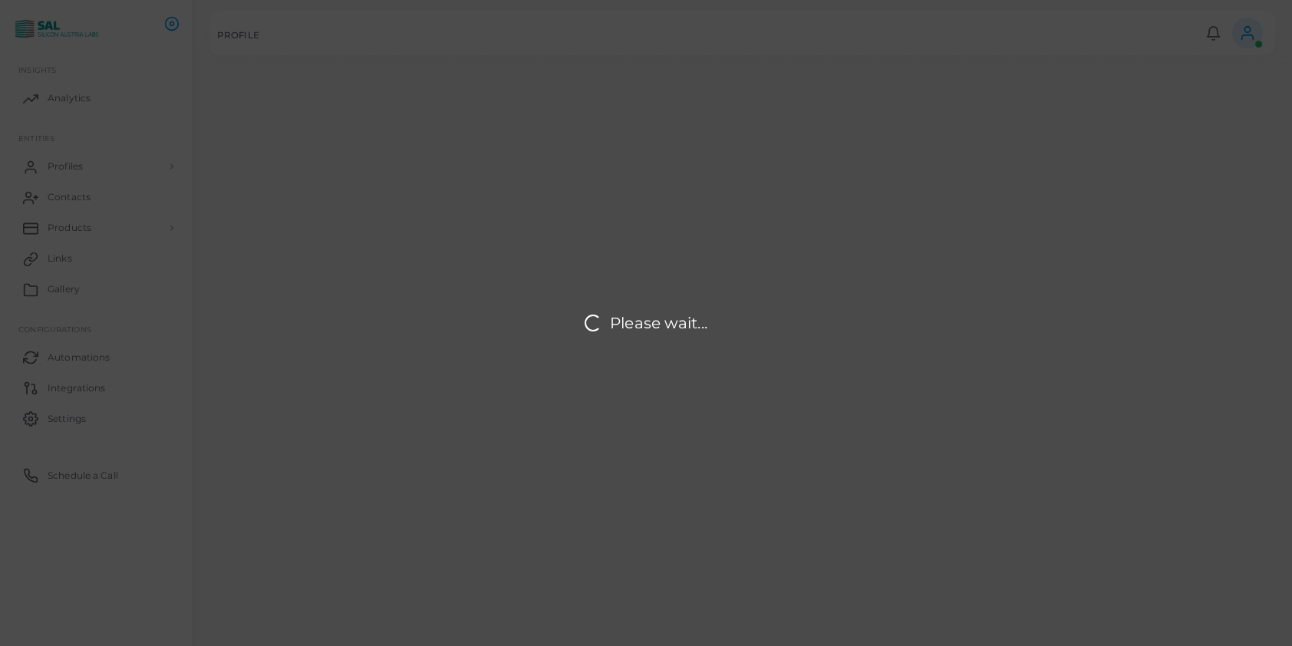
type input "**********"
type textarea "**********"
type input "**********"
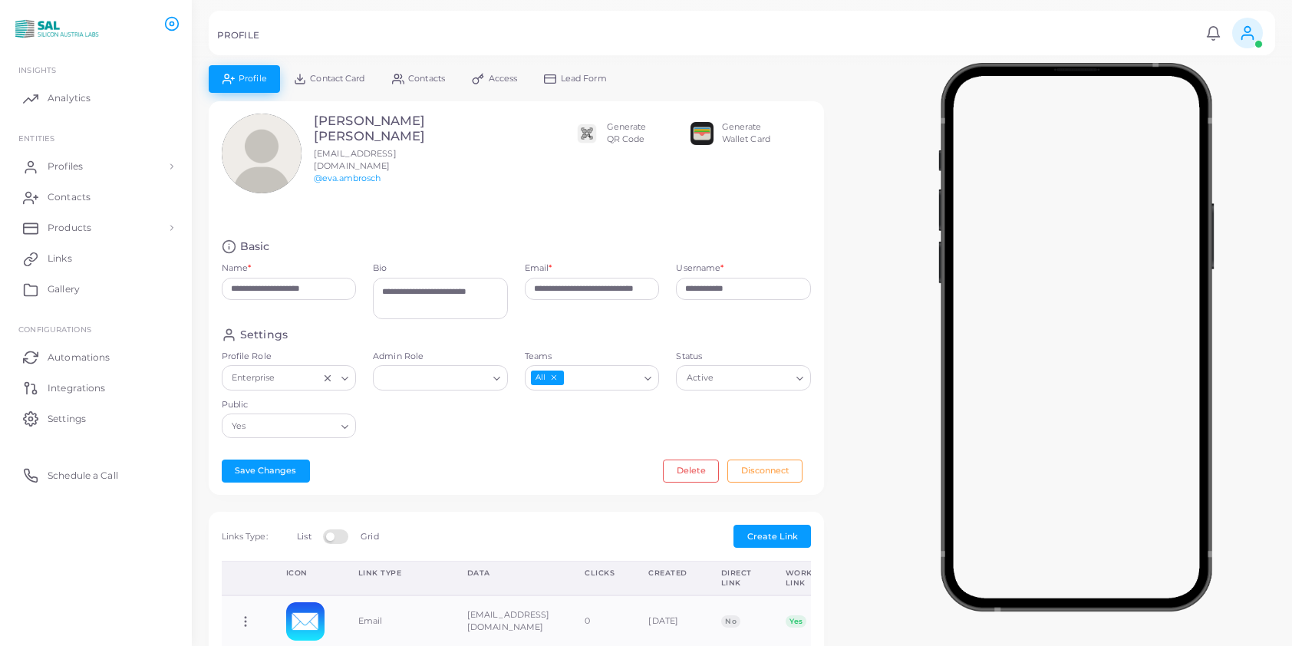
click at [603, 376] on input "Teams" at bounding box center [602, 378] width 73 height 17
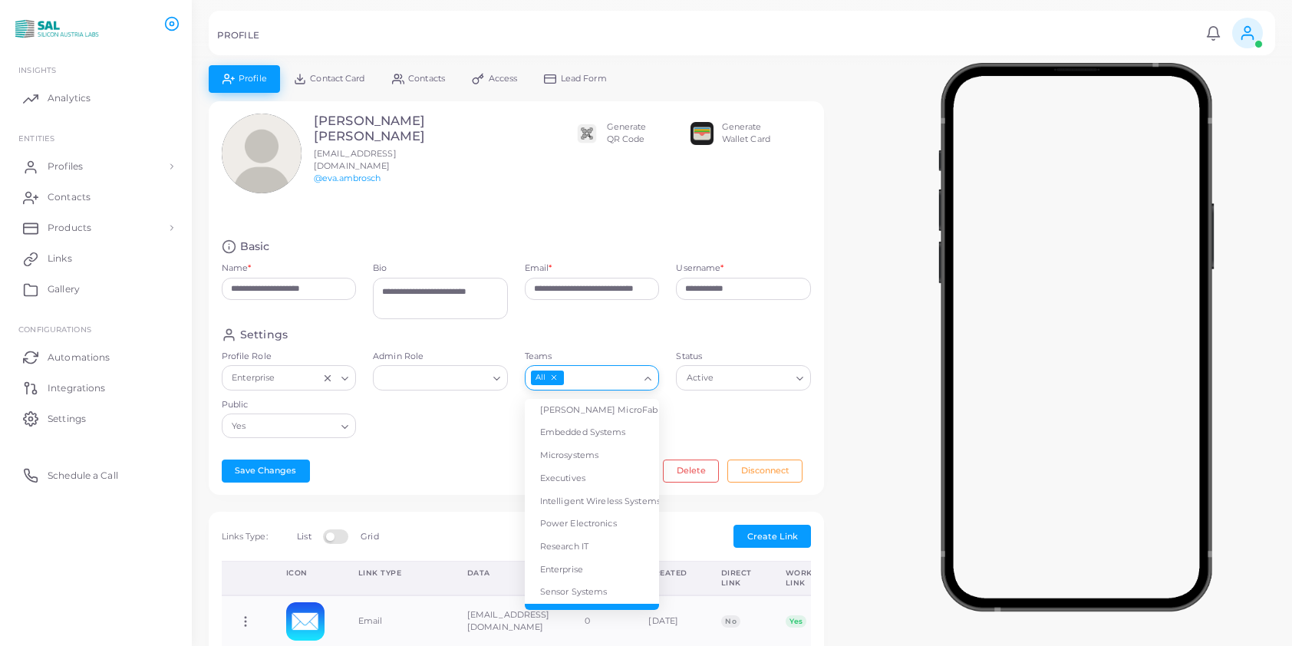
scroll to position [17, 0]
click at [571, 543] on li "Enterprise" at bounding box center [592, 553] width 135 height 23
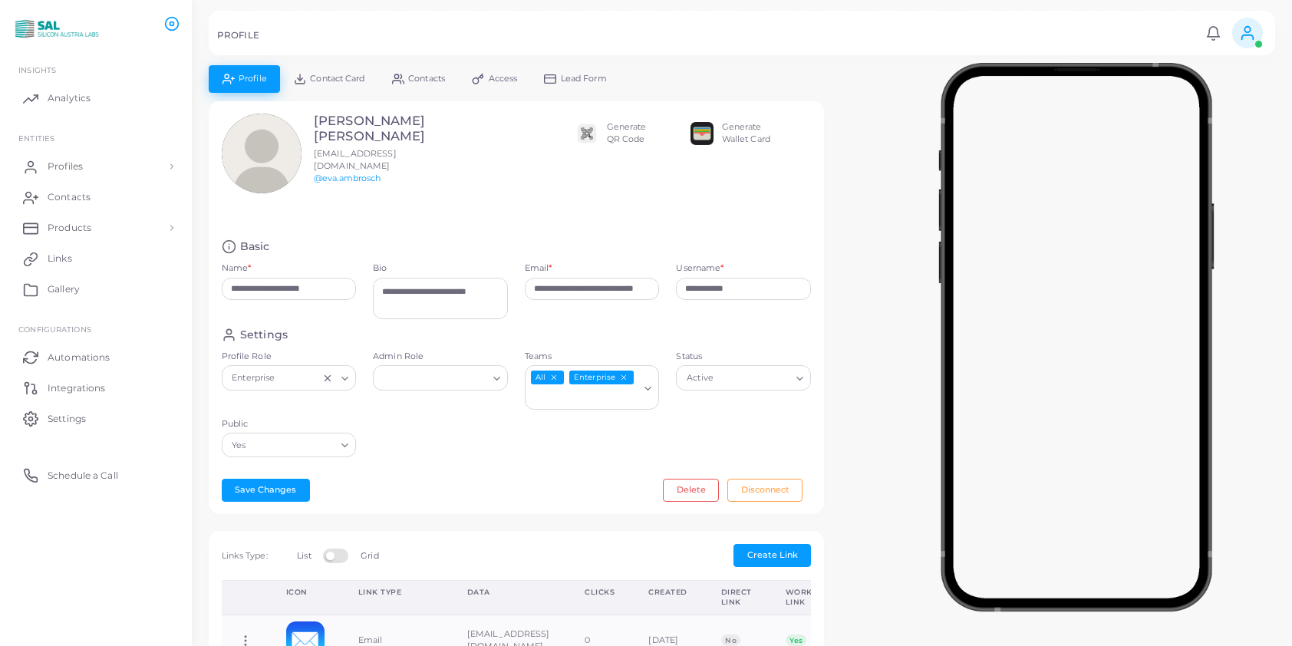
click at [338, 371] on div "Loading..." at bounding box center [337, 377] width 35 height 20
click at [322, 406] on li "Default" at bounding box center [289, 410] width 135 height 23
click at [275, 485] on button "Save Changes" at bounding box center [266, 490] width 88 height 23
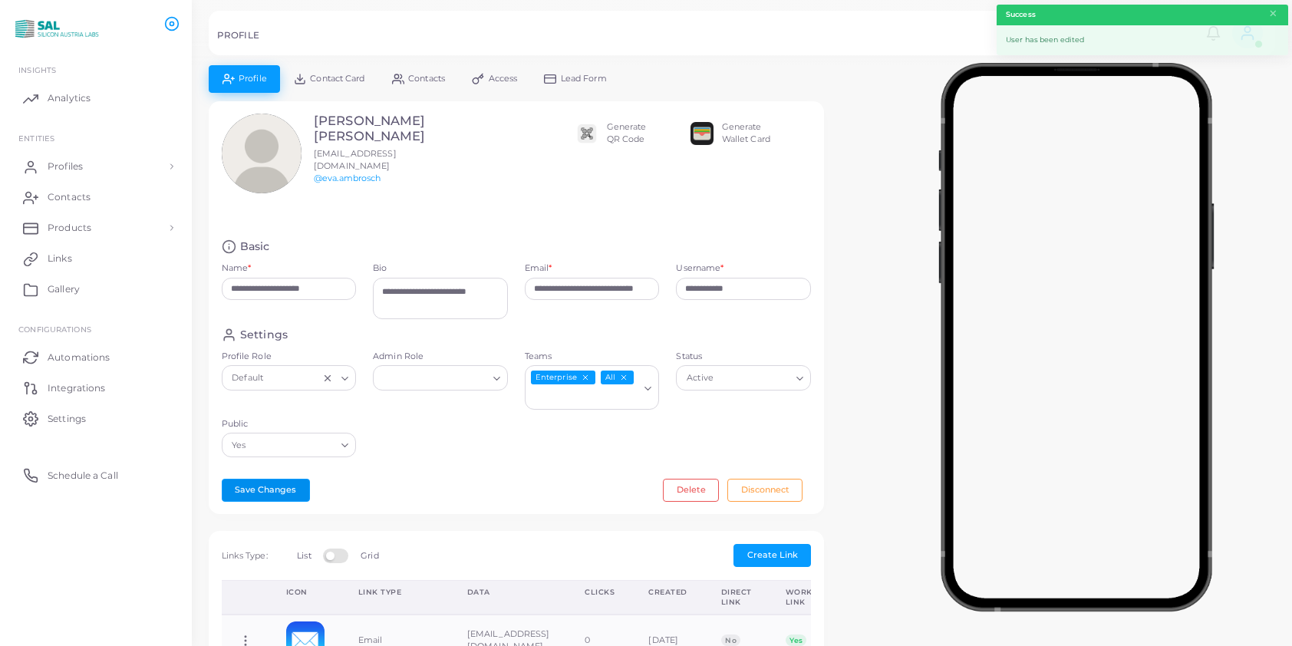
scroll to position [447, 0]
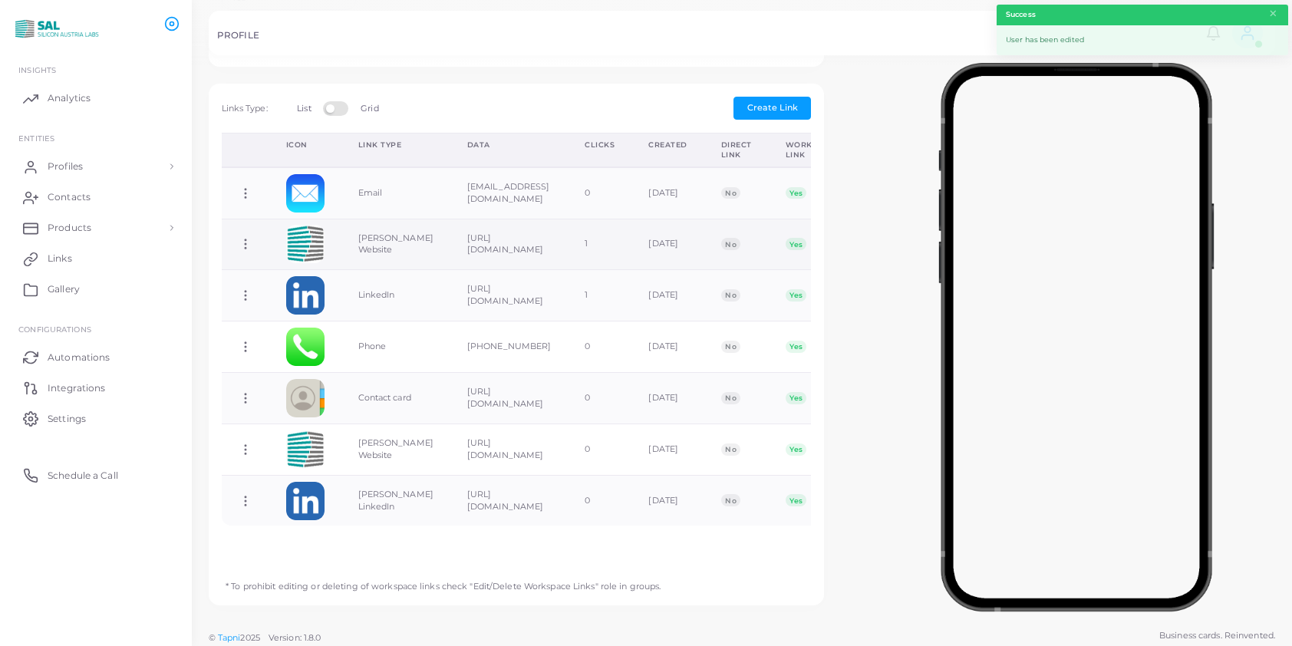
click at [242, 237] on icon at bounding box center [246, 244] width 14 height 14
click at [282, 296] on span "Delete Link" at bounding box center [299, 294] width 49 height 12
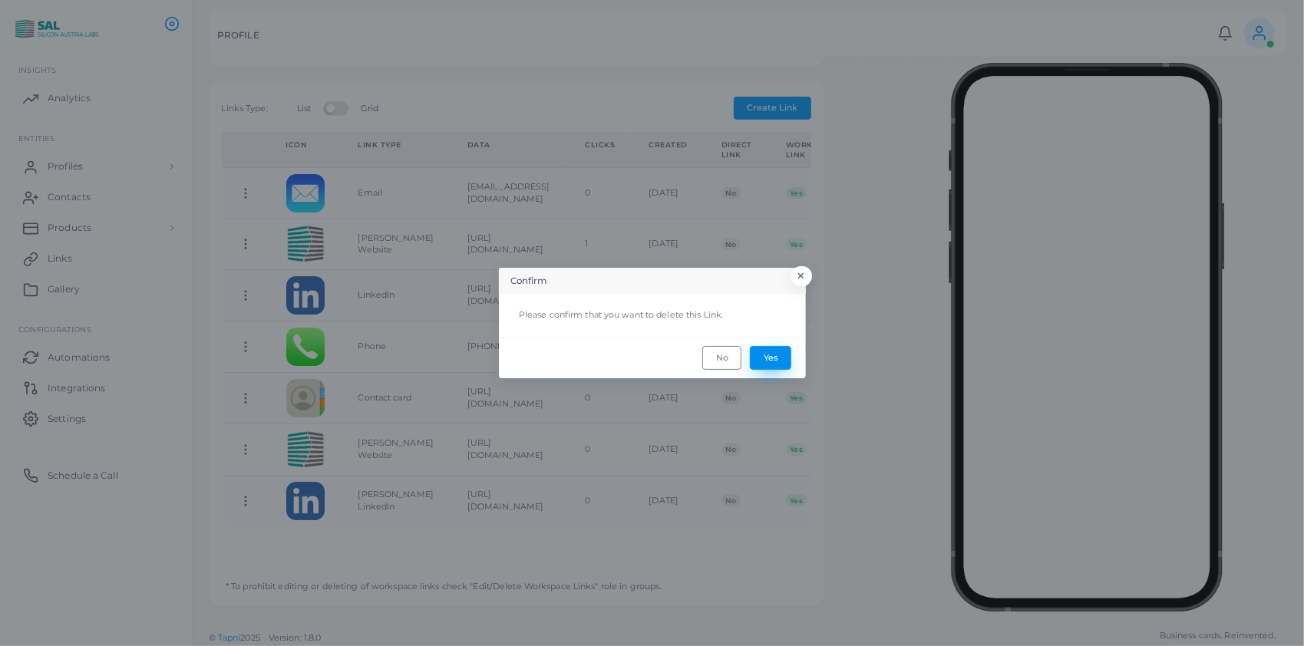
click at [766, 356] on button "Yes" at bounding box center [770, 357] width 41 height 23
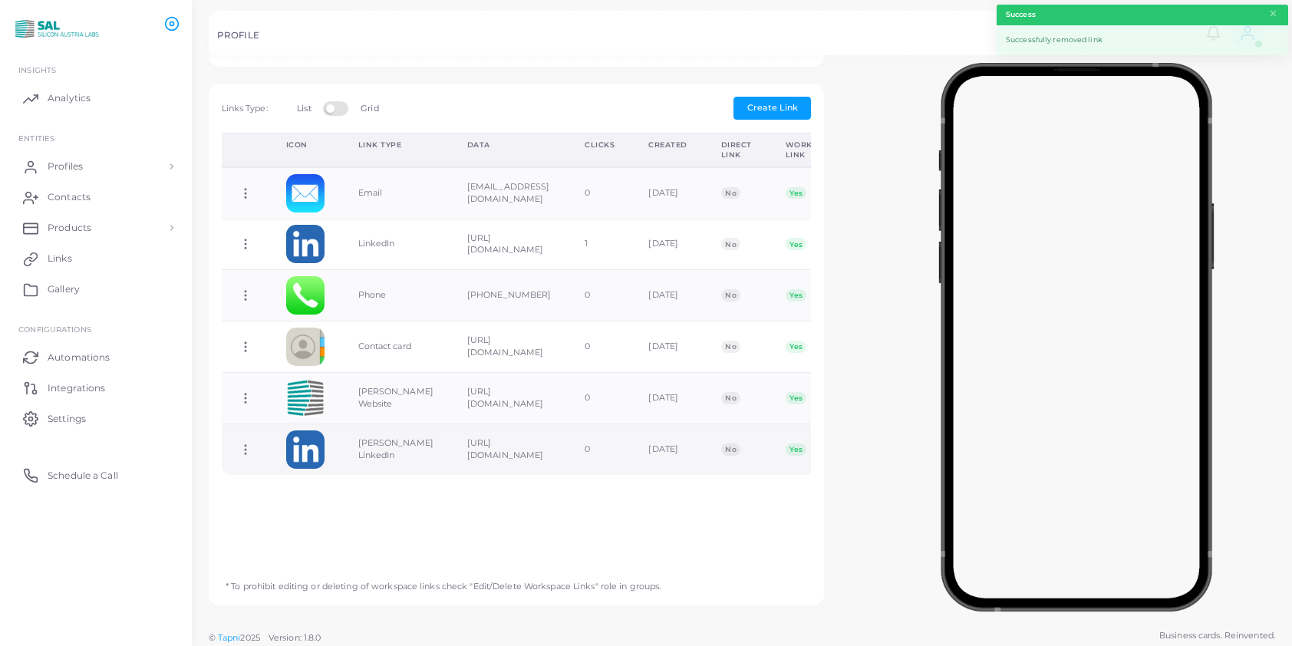
click at [243, 444] on icon at bounding box center [246, 450] width 14 height 14
click at [285, 495] on link "Delete Link" at bounding box center [305, 503] width 122 height 21
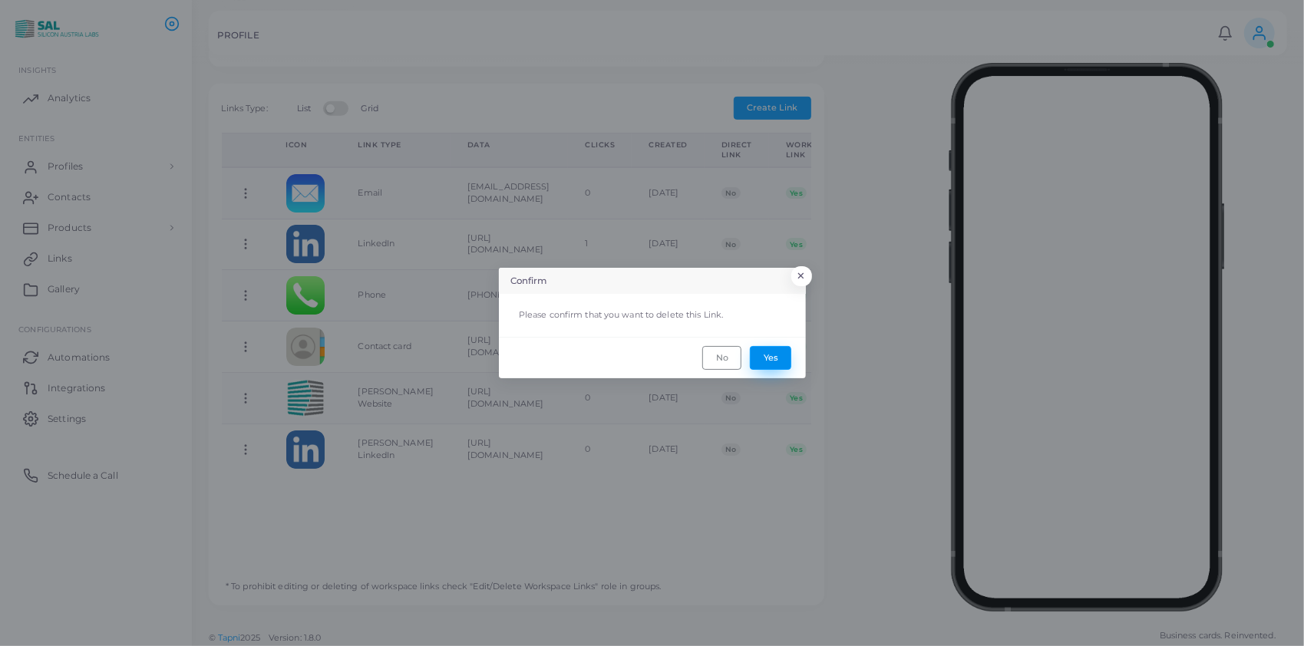
click at [764, 348] on button "Yes" at bounding box center [770, 357] width 41 height 23
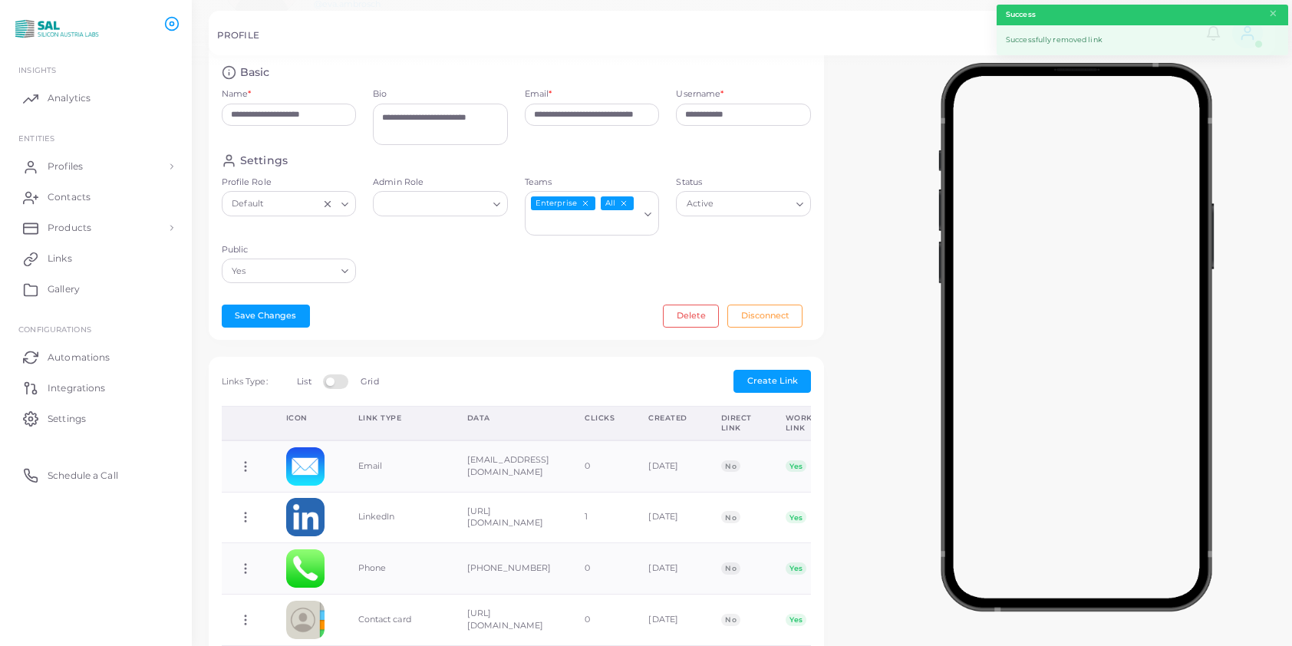
scroll to position [0, 0]
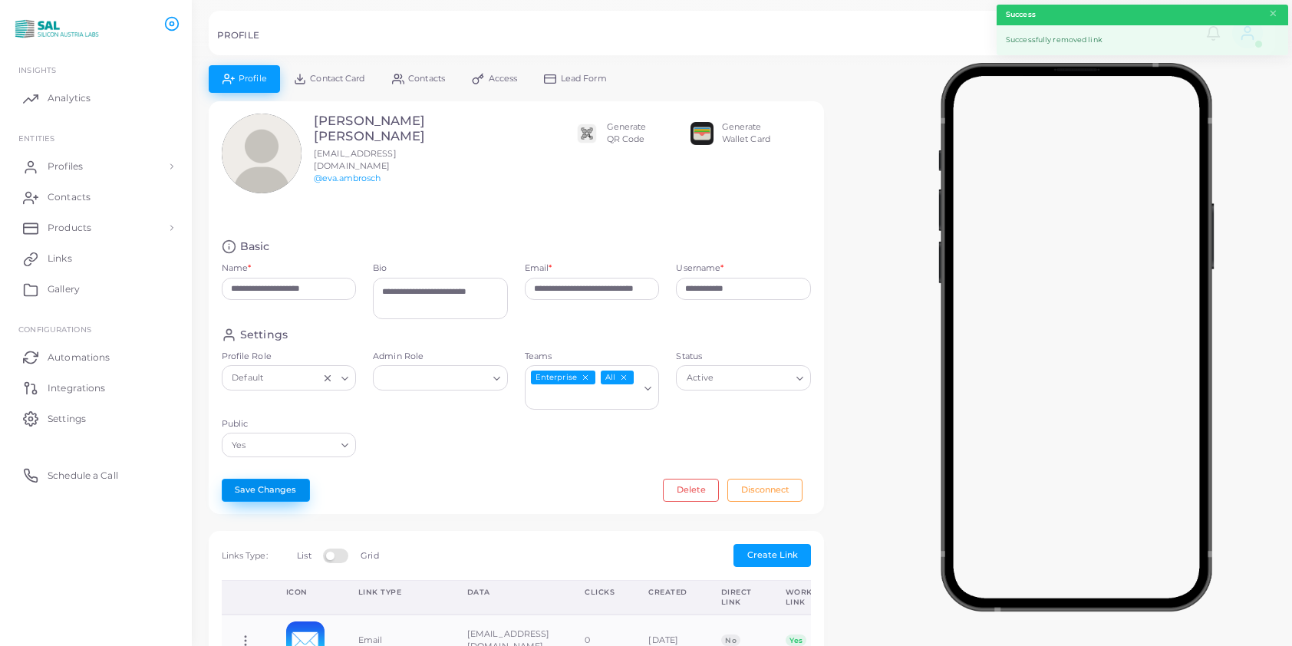
click at [292, 490] on button "Save Changes" at bounding box center [266, 490] width 88 height 23
